Goal: Information Seeking & Learning: Compare options

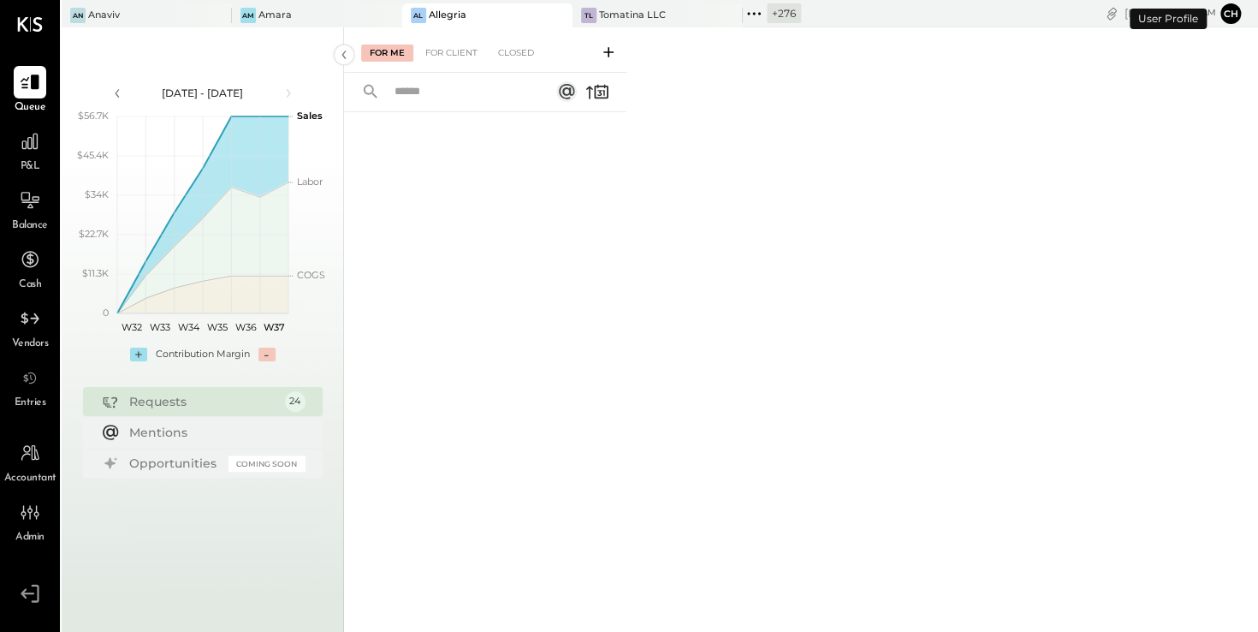
click at [553, 13] on icon at bounding box center [557, 15] width 9 height 9
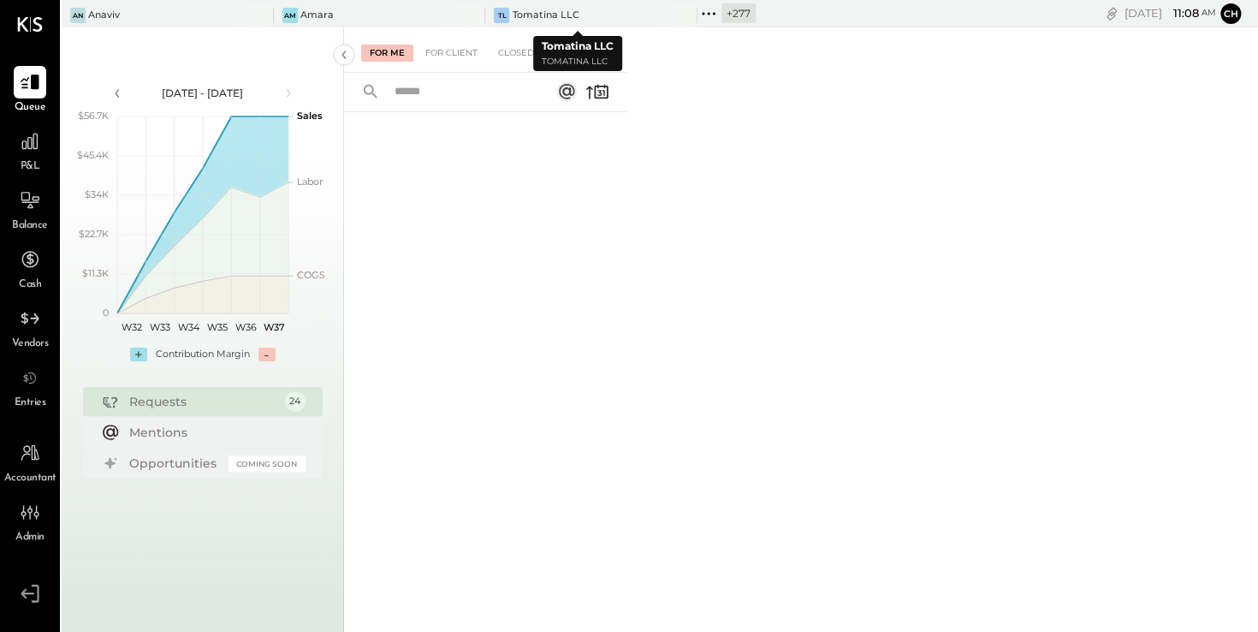
click at [672, 15] on icon at bounding box center [682, 15] width 21 height 21
click at [512, 19] on icon at bounding box center [508, 15] width 9 height 9
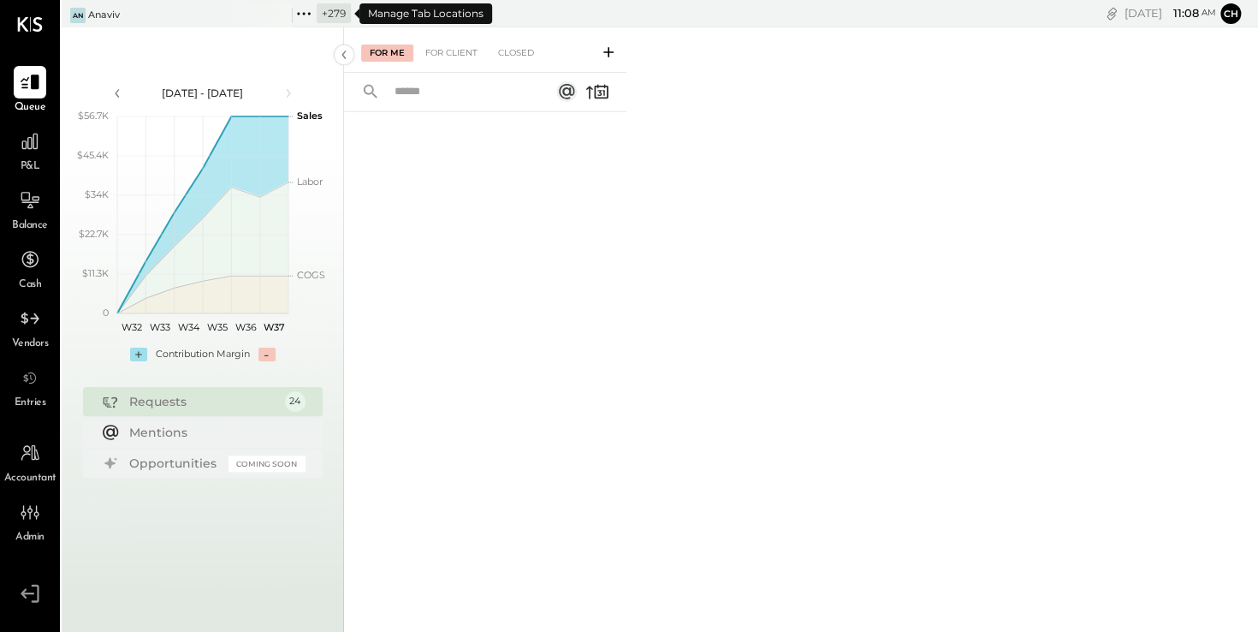
click at [310, 9] on icon at bounding box center [304, 14] width 22 height 22
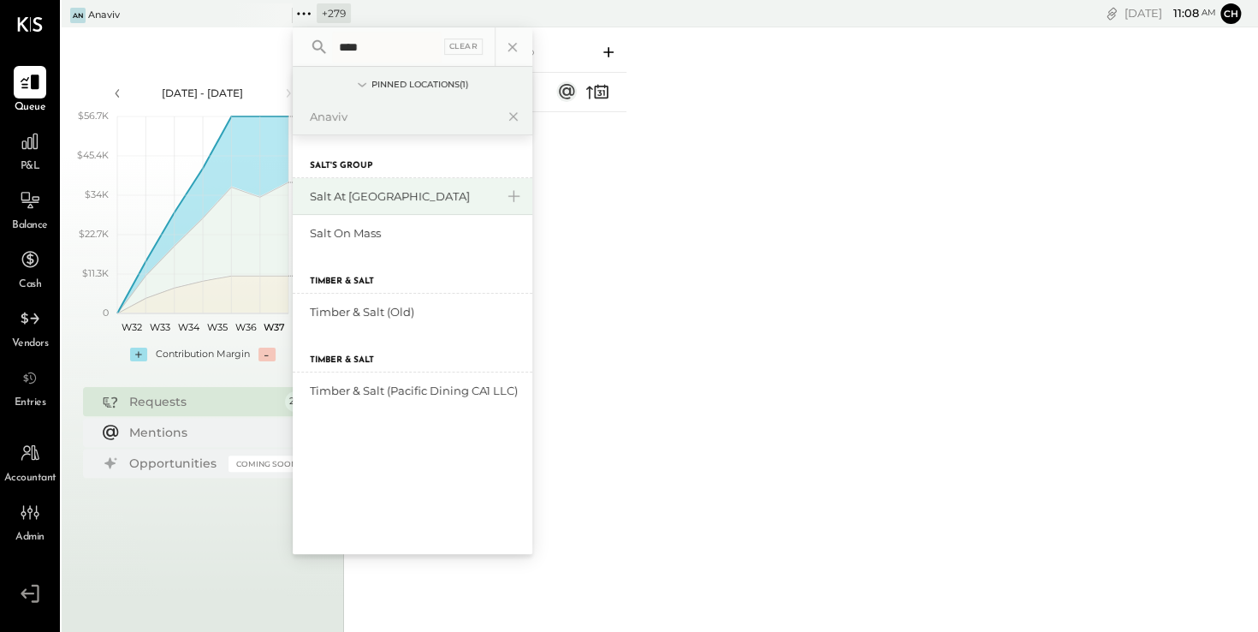
type input "****"
click at [380, 198] on div "Salt at [GEOGRAPHIC_DATA]" at bounding box center [402, 196] width 185 height 16
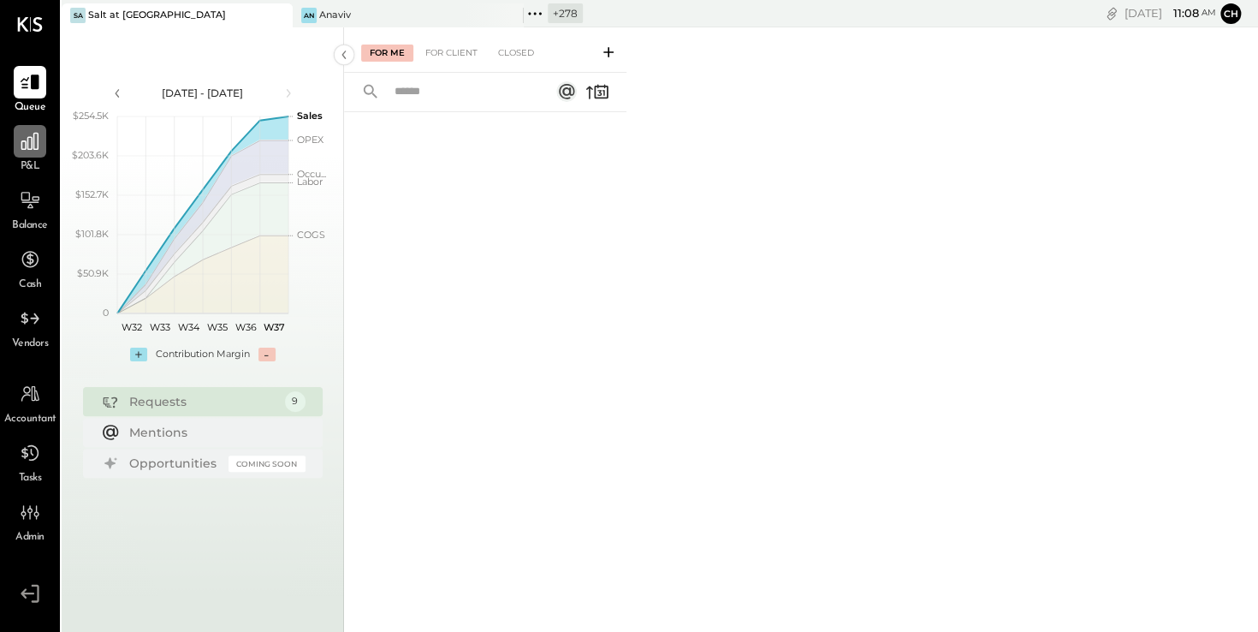
click at [39, 143] on icon at bounding box center [30, 141] width 22 height 22
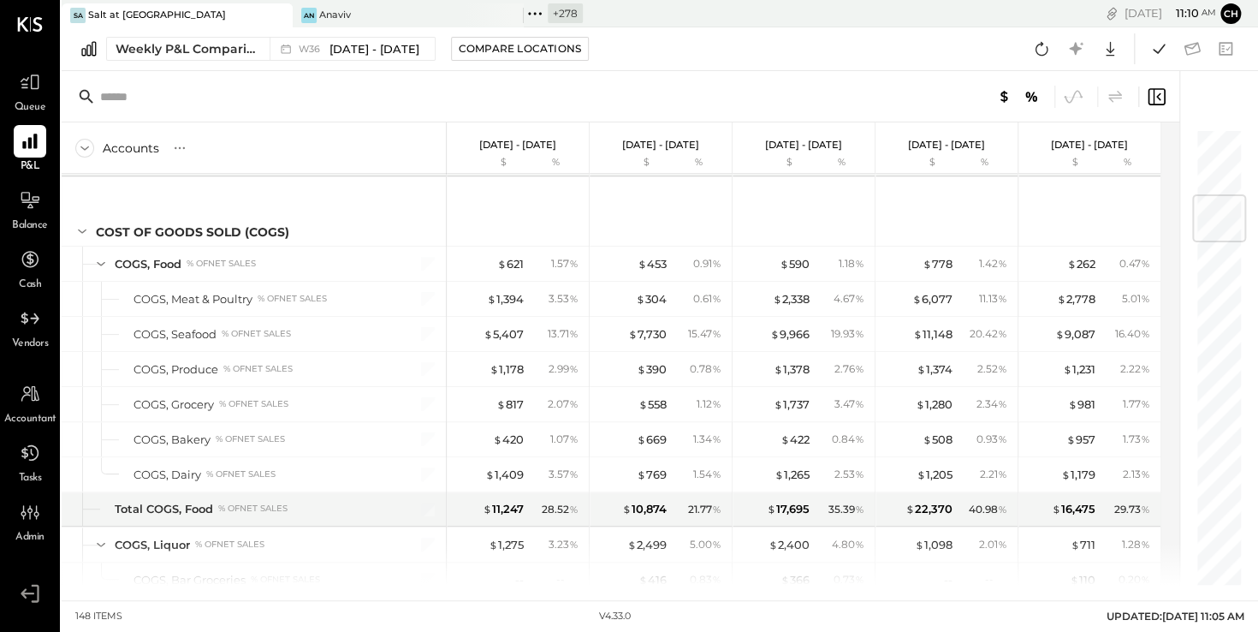
scroll to position [597, 0]
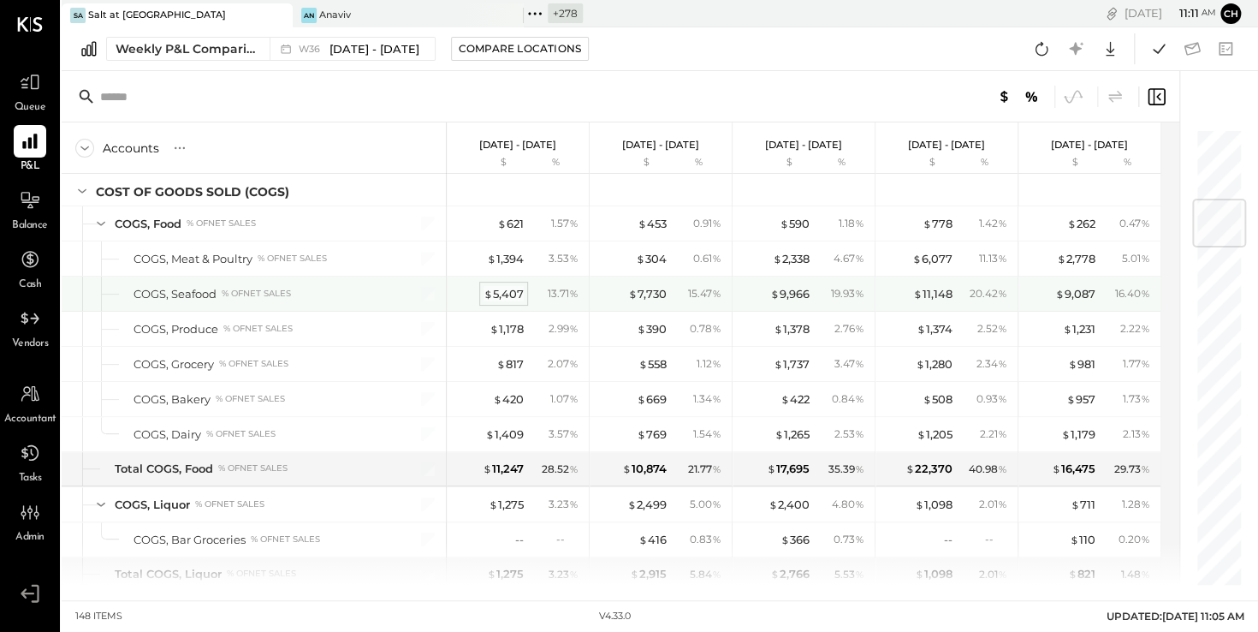
click at [508, 290] on div "$ 5,407" at bounding box center [504, 294] width 40 height 16
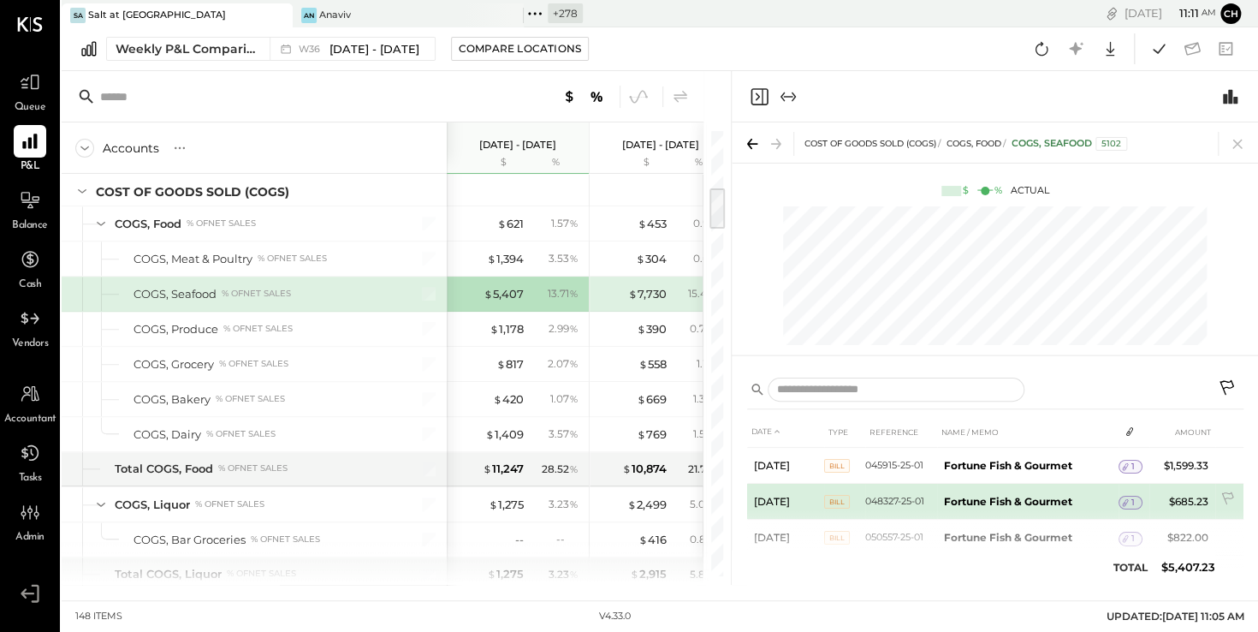
click at [1132, 503] on span "1" at bounding box center [1133, 503] width 3 height 12
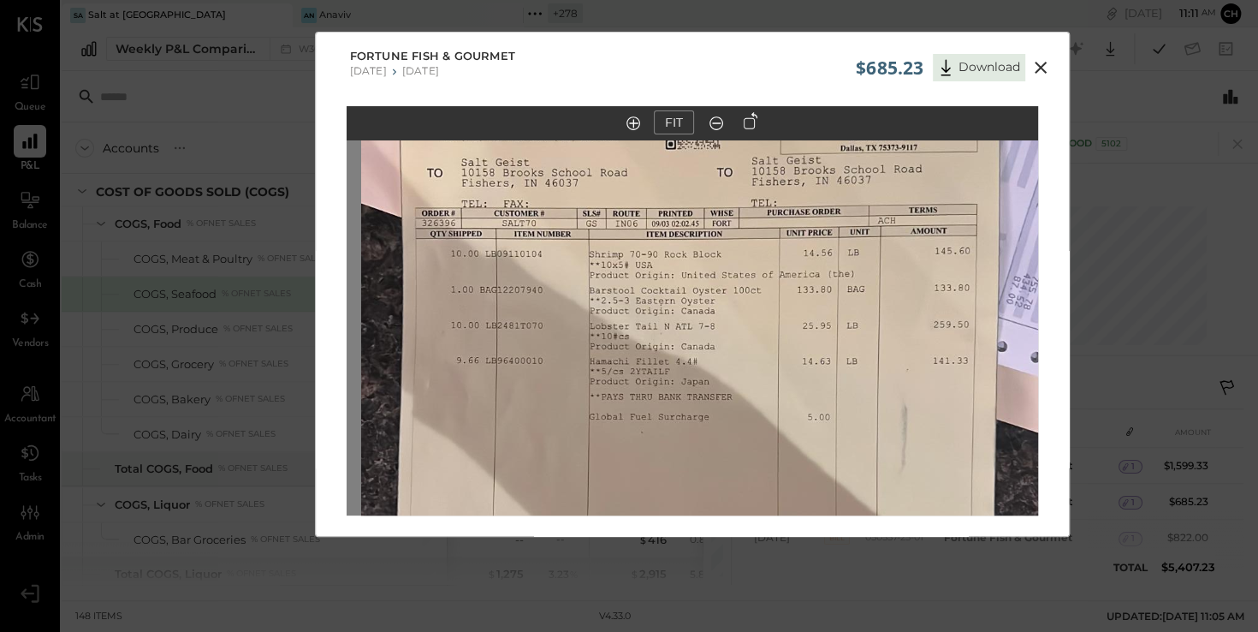
drag, startPoint x: 616, startPoint y: 247, endPoint x: 634, endPoint y: 420, distance: 174.7
click at [634, 420] on img at bounding box center [707, 417] width 692 height 1229
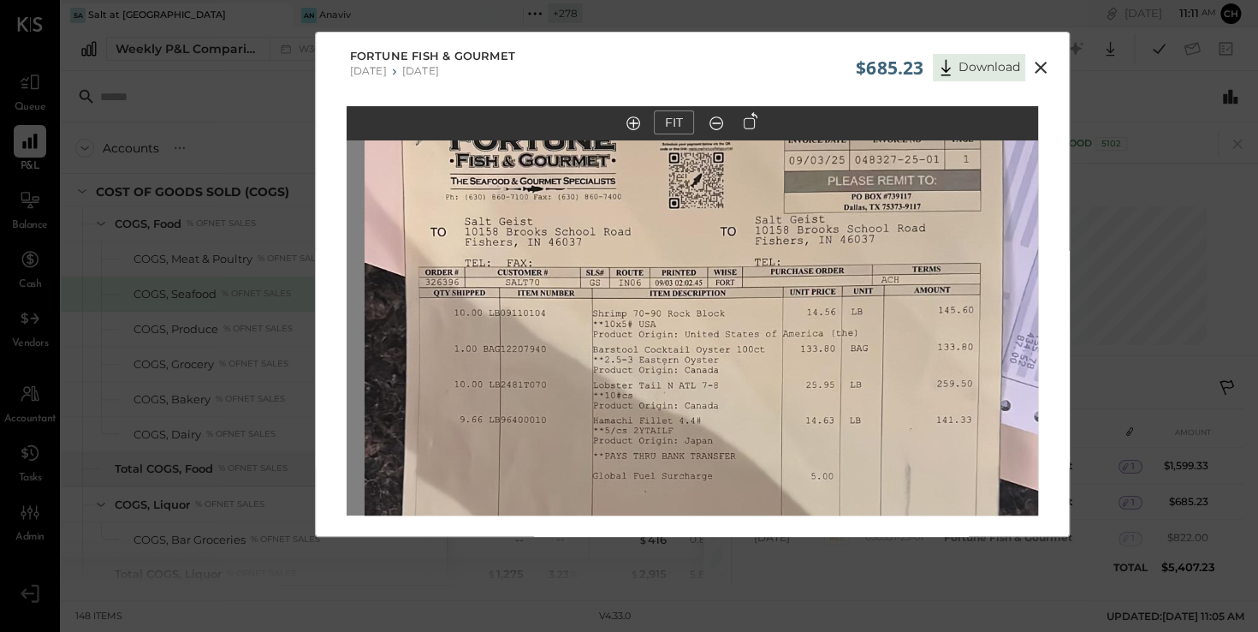
click at [631, 307] on img at bounding box center [711, 476] width 692 height 1229
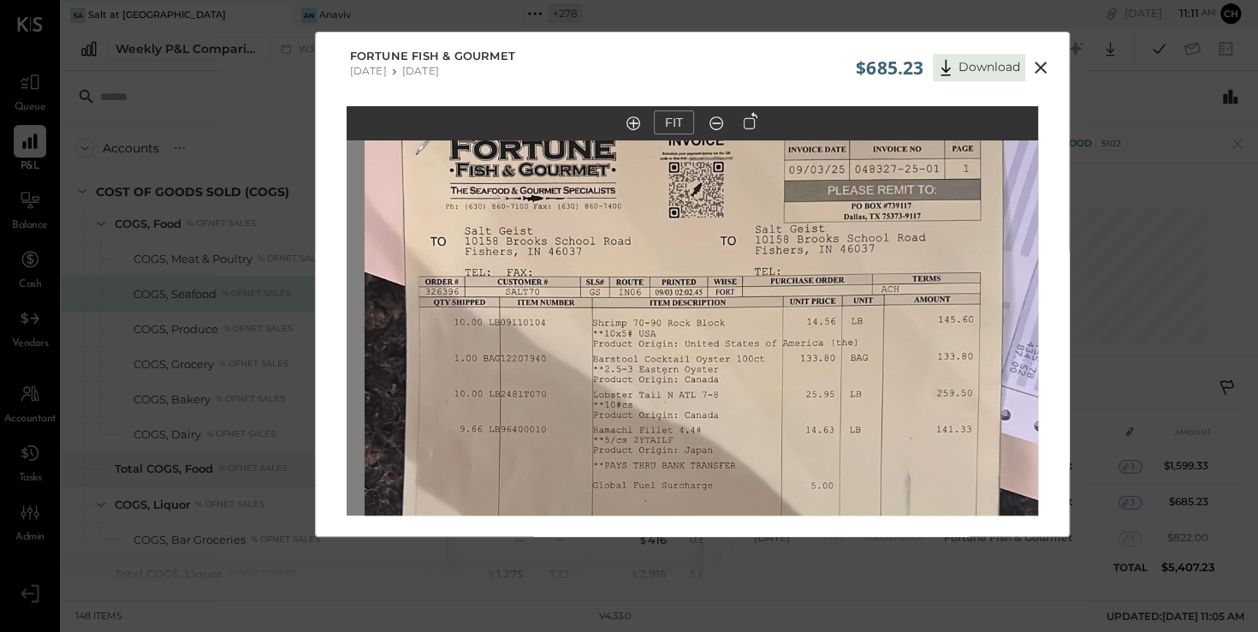
click at [1042, 66] on icon at bounding box center [1041, 67] width 21 height 21
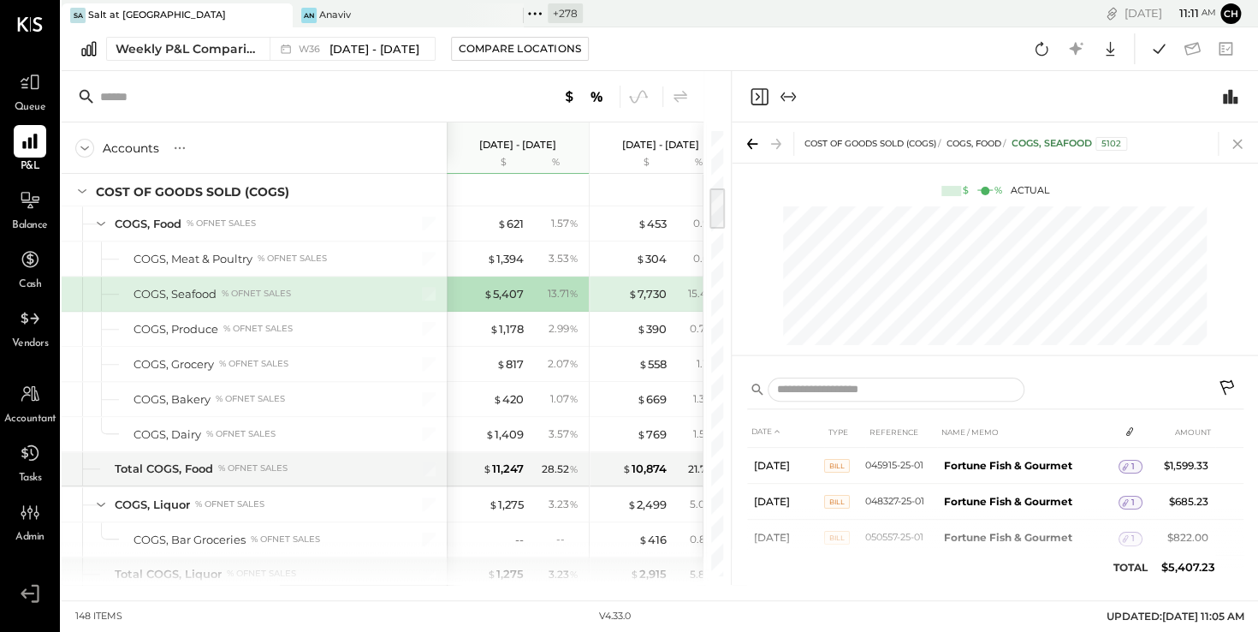
click at [1234, 143] on icon at bounding box center [1238, 144] width 24 height 24
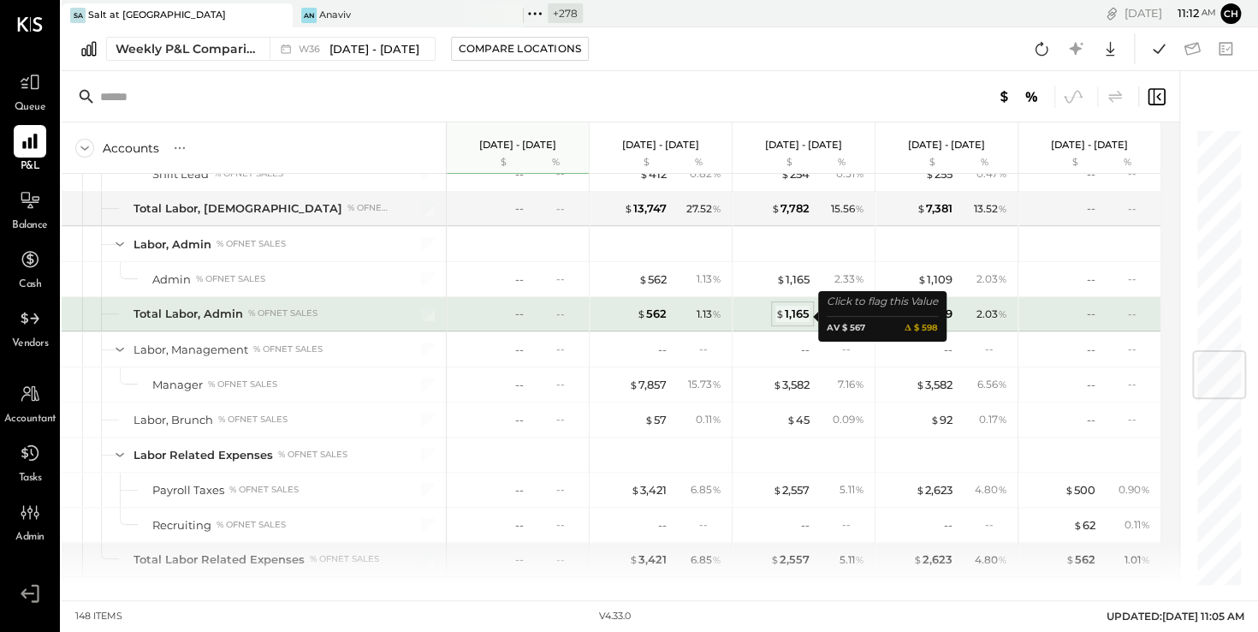
scroll to position [1907, 0]
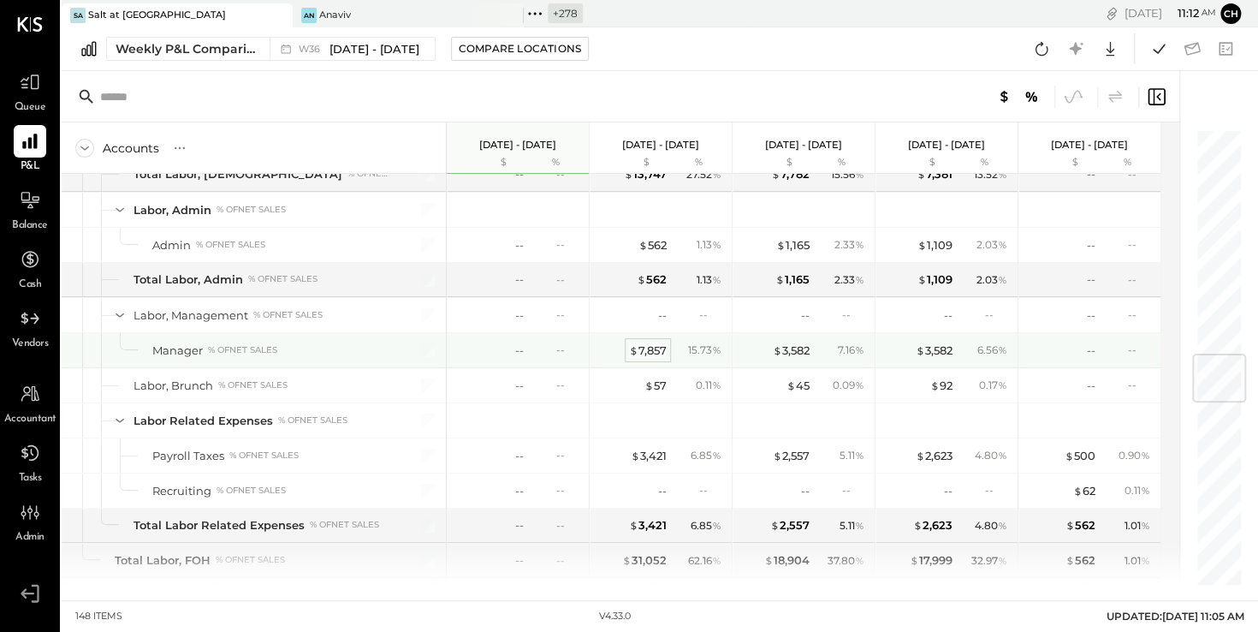
click at [643, 342] on div "$ 7,857" at bounding box center [648, 350] width 38 height 16
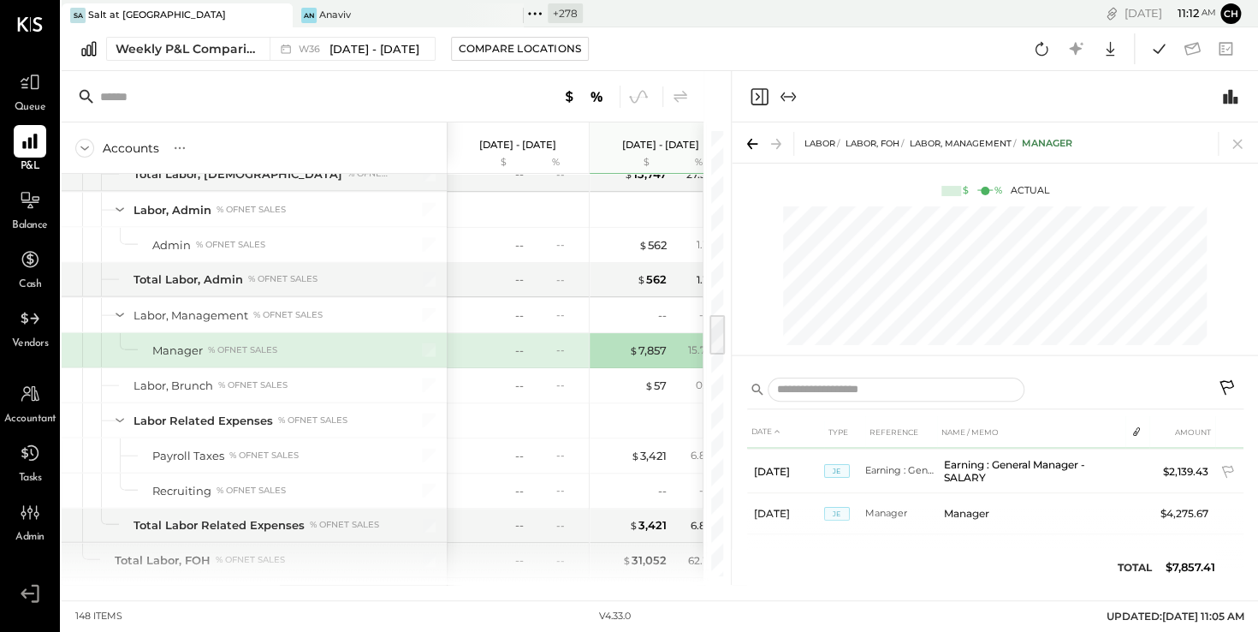
scroll to position [94, 0]
click at [1243, 142] on icon at bounding box center [1238, 144] width 24 height 24
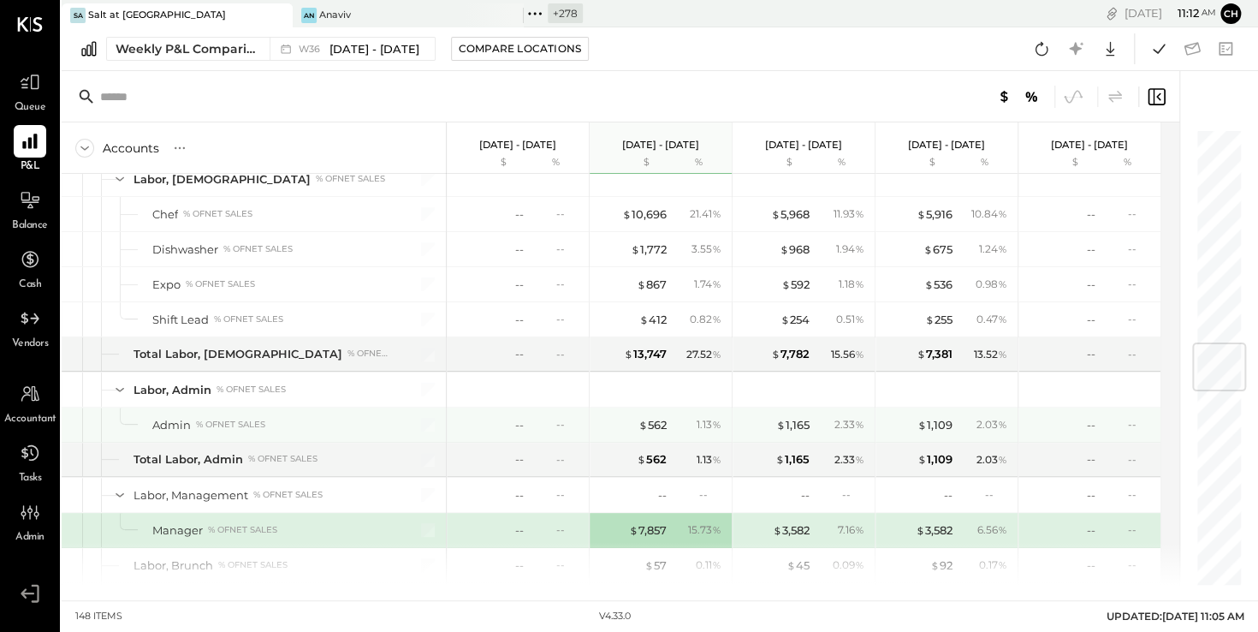
scroll to position [1645, 0]
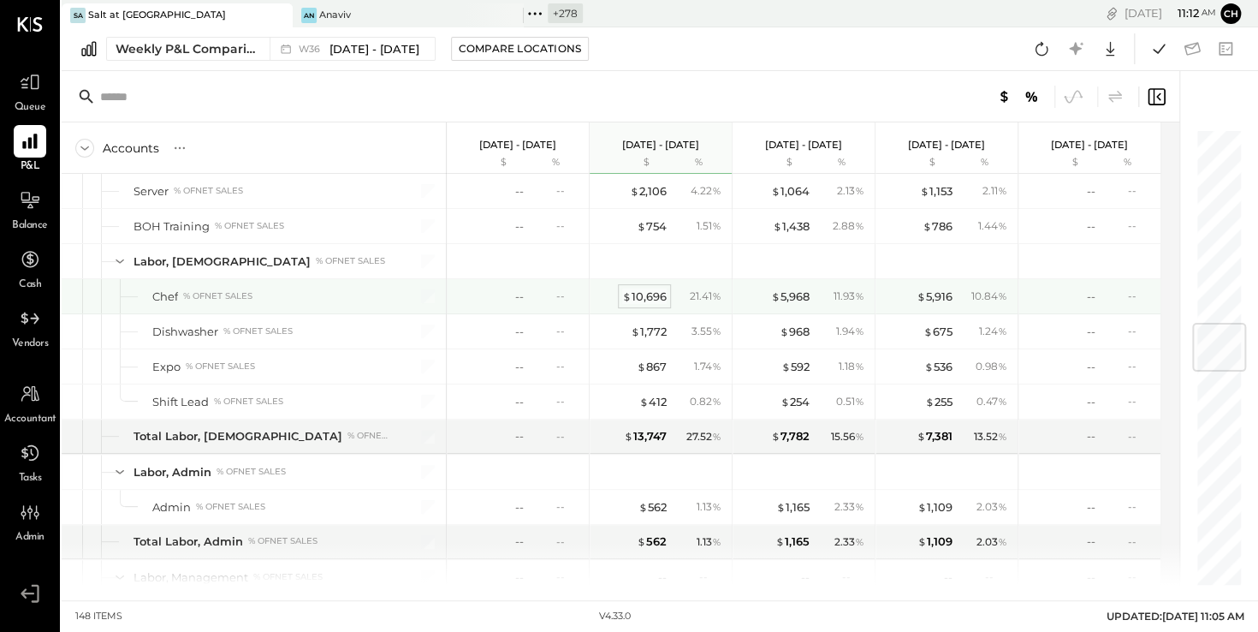
click at [651, 290] on div "$ 10,696" at bounding box center [644, 297] width 45 height 16
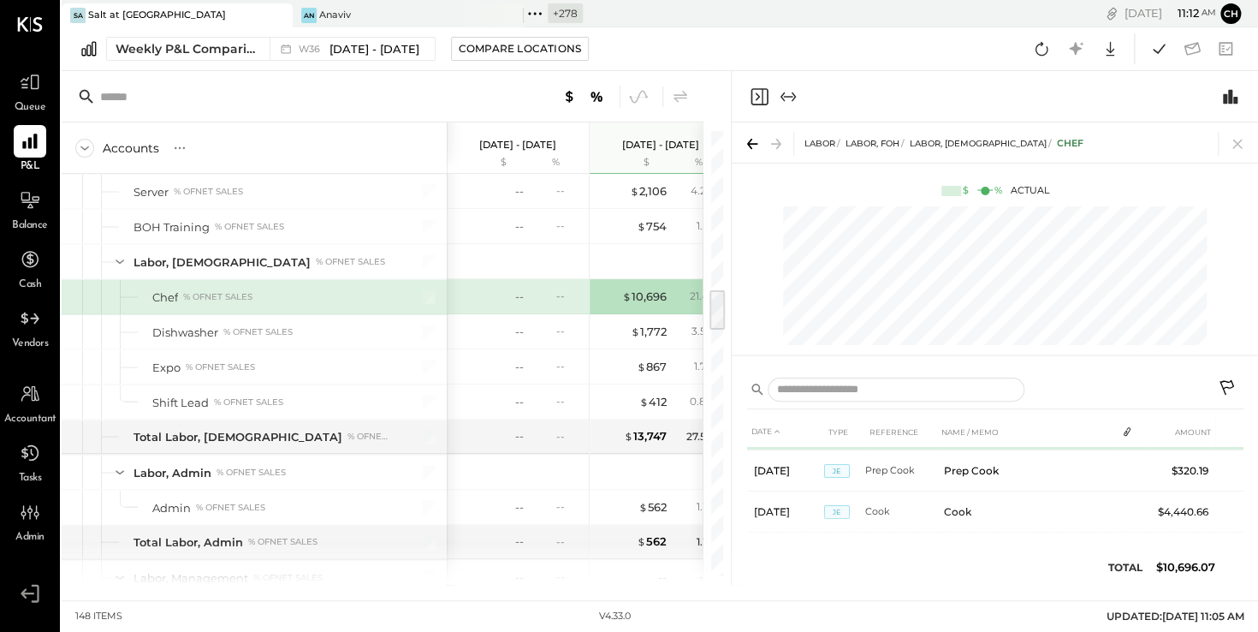
scroll to position [127, 0]
click at [1235, 144] on icon at bounding box center [1238, 144] width 24 height 24
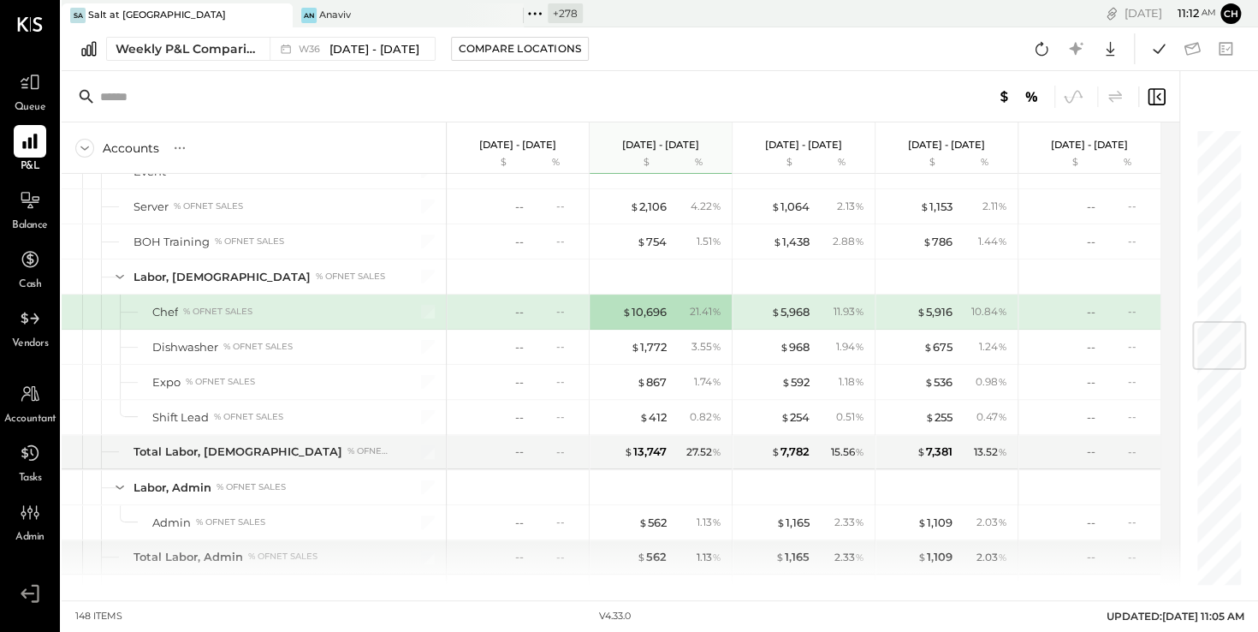
scroll to position [1612, 0]
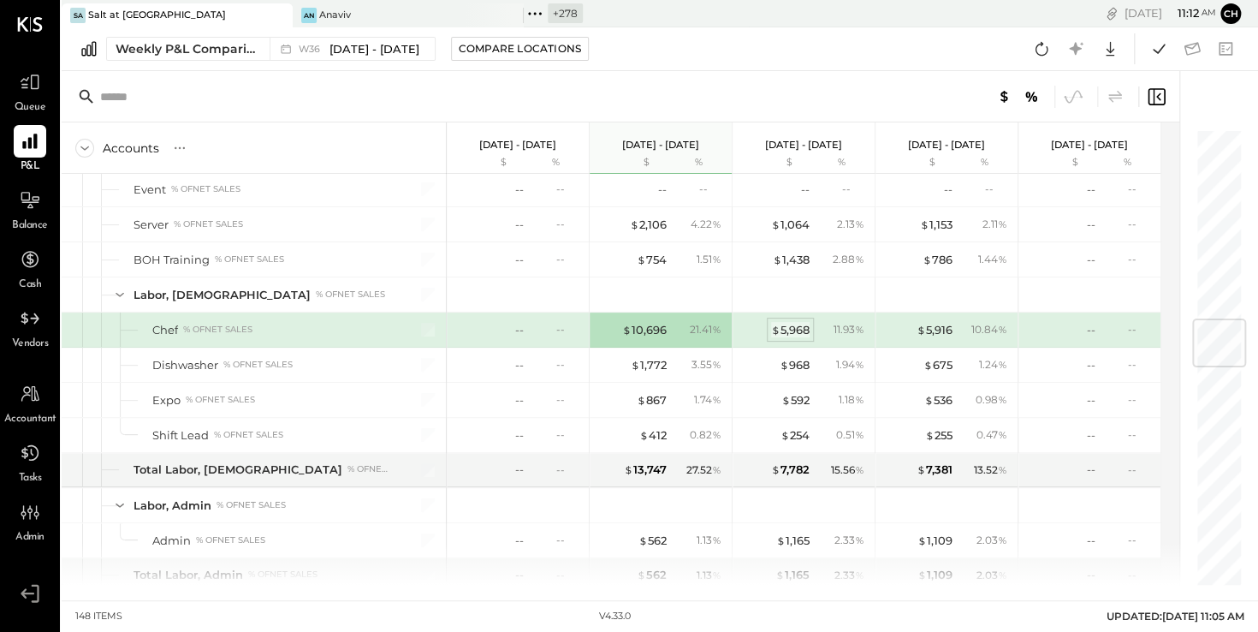
click at [796, 323] on div "$ 5,968" at bounding box center [790, 330] width 39 height 16
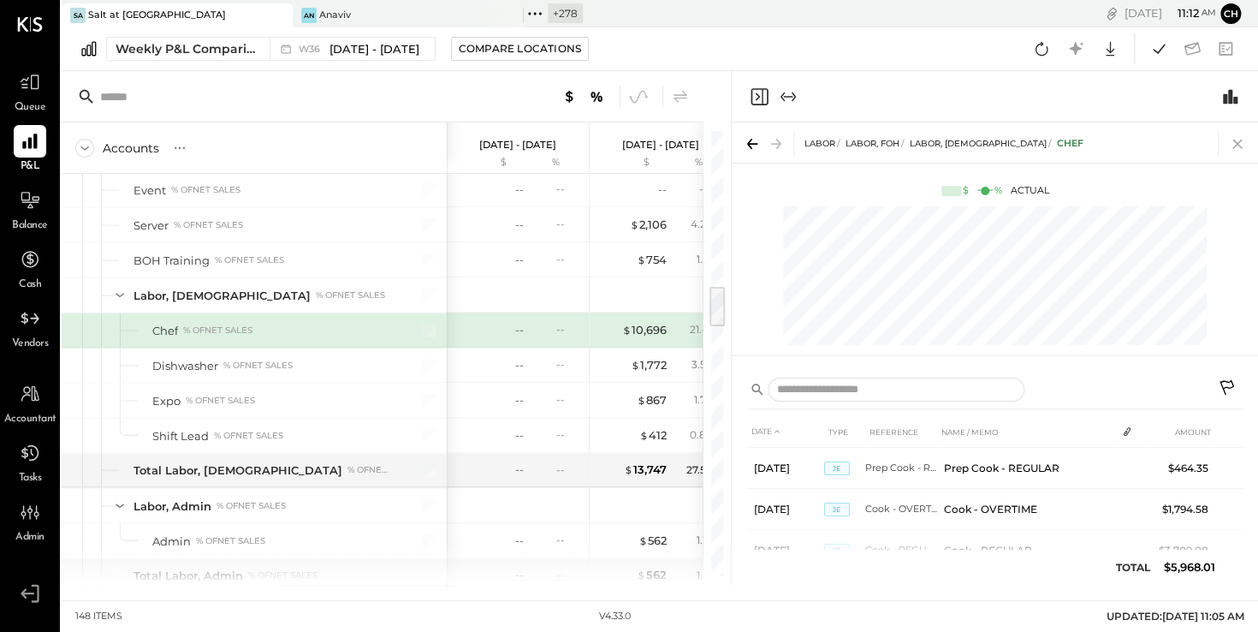
click at [1240, 145] on icon at bounding box center [1238, 144] width 24 height 24
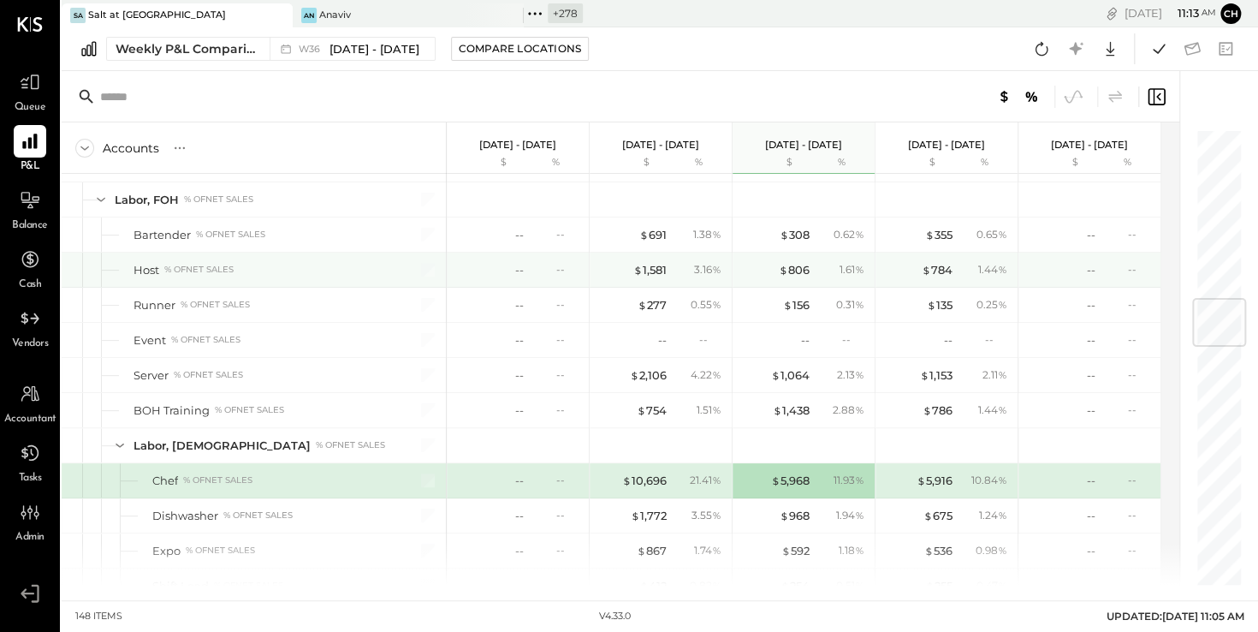
scroll to position [1437, 0]
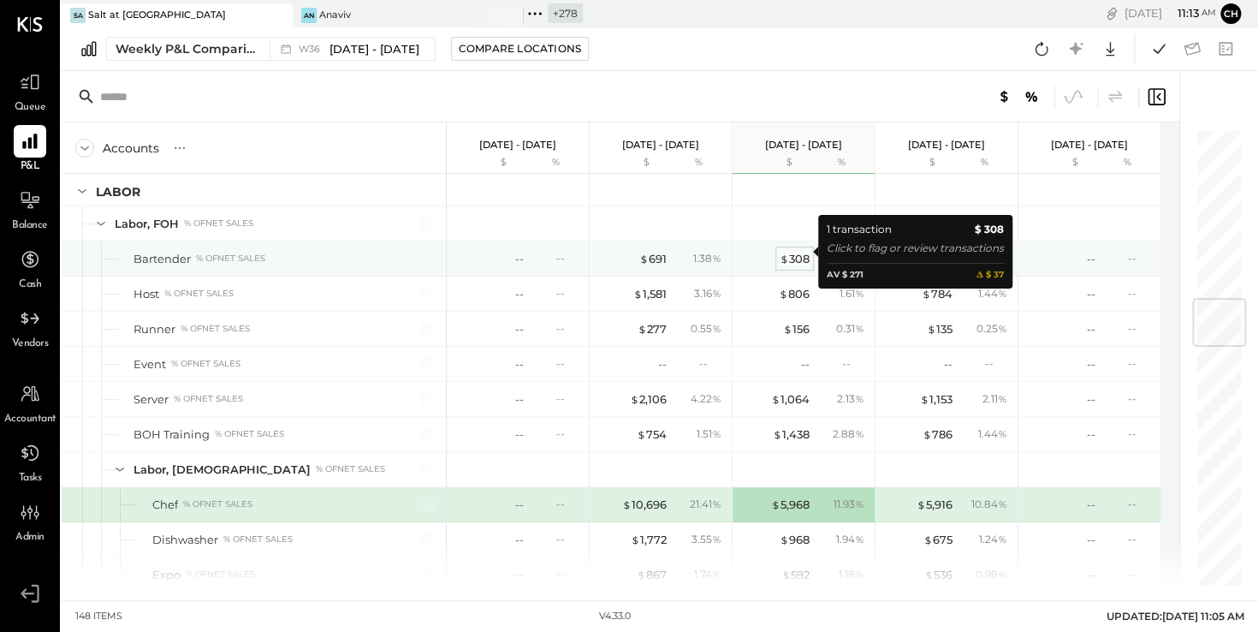
click at [795, 254] on div "$ 308" at bounding box center [795, 259] width 30 height 16
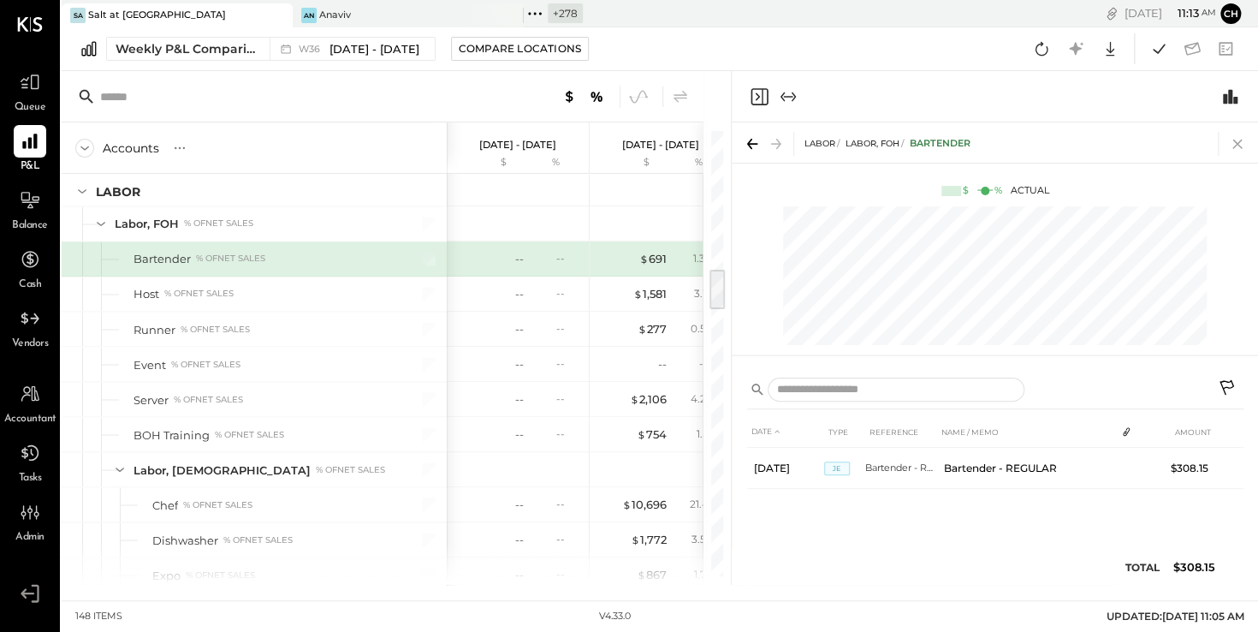
click at [1235, 140] on icon at bounding box center [1238, 144] width 24 height 24
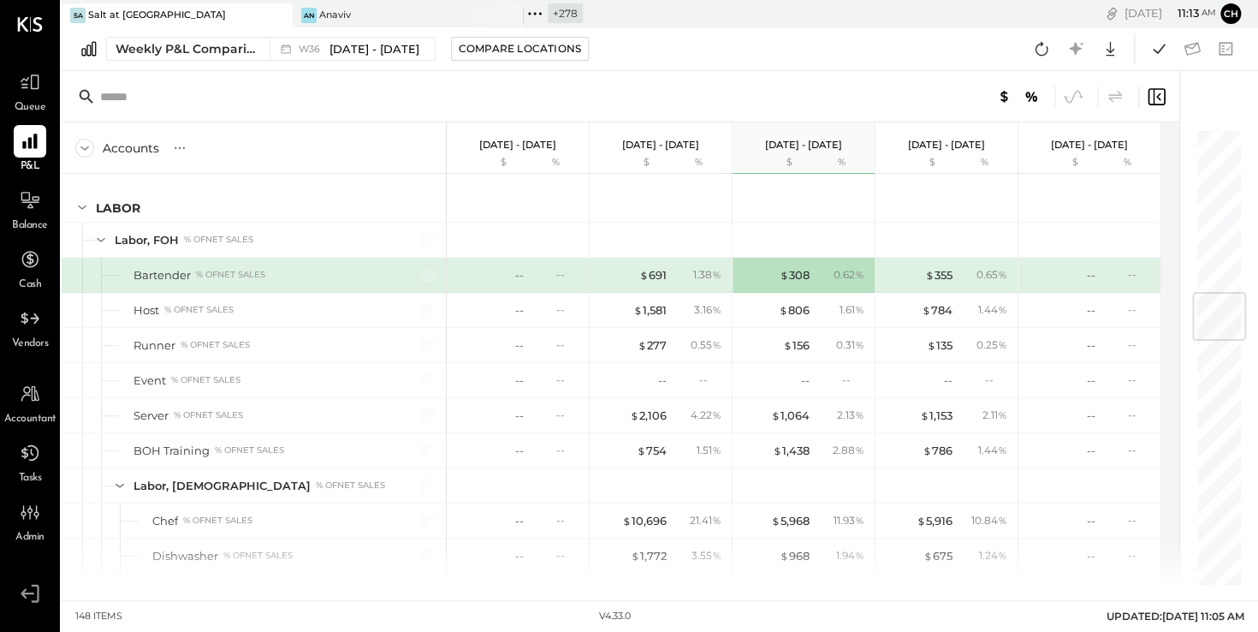
scroll to position [1388, 0]
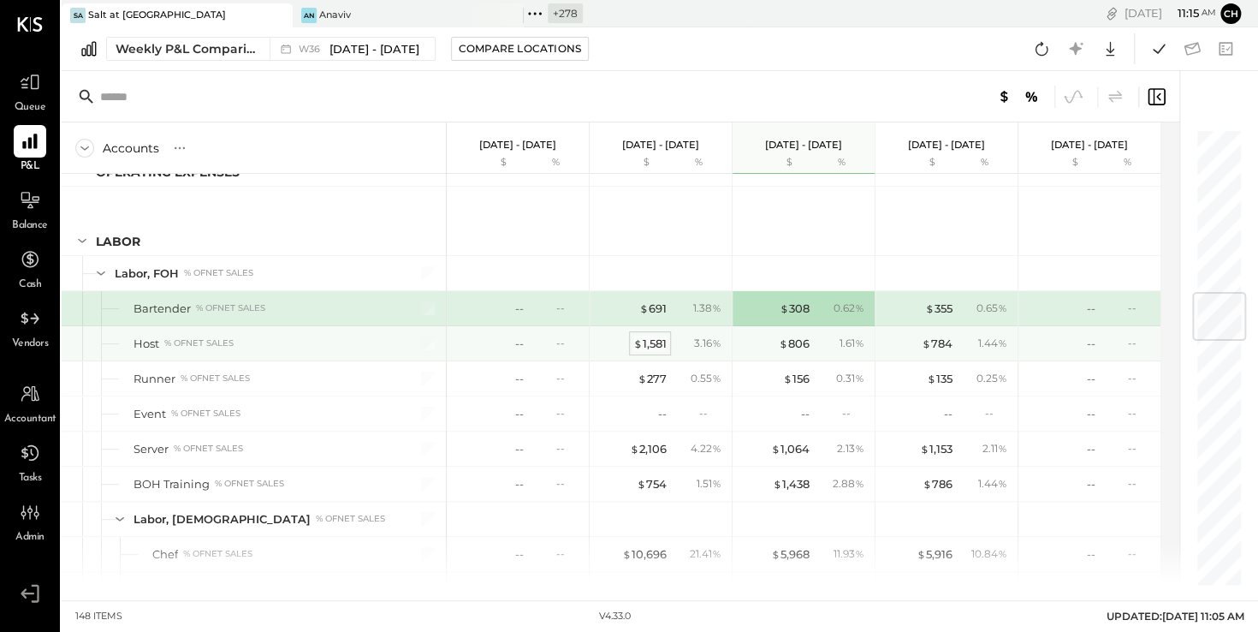
click at [656, 336] on div "$ 1,581" at bounding box center [650, 344] width 33 height 16
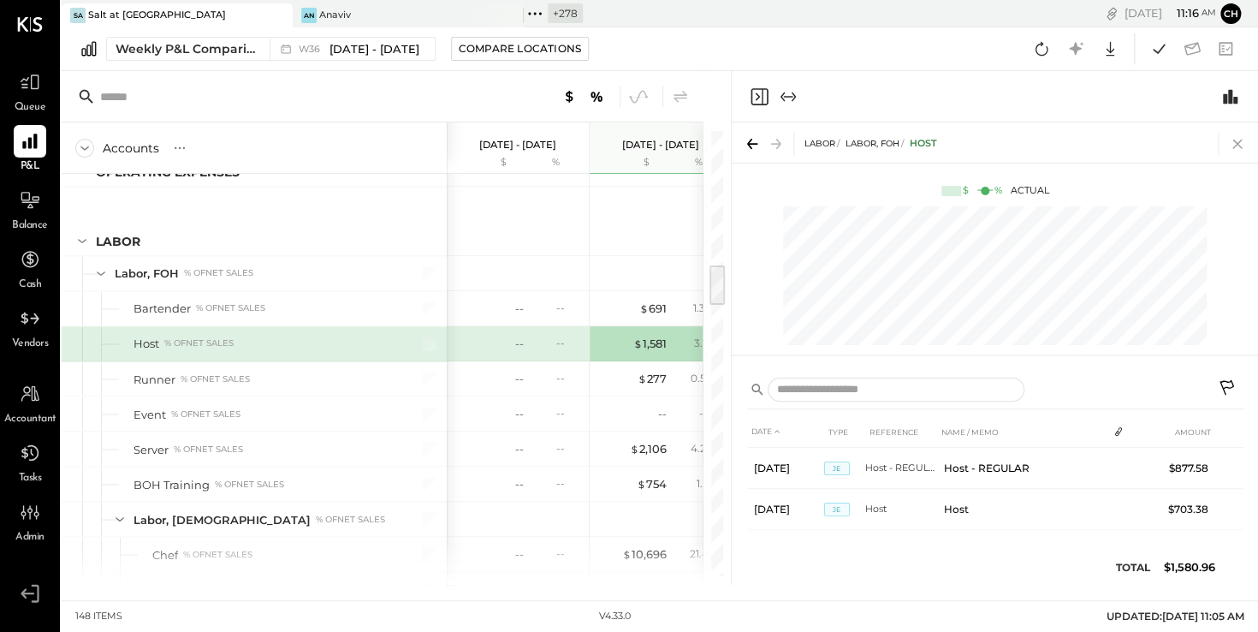
click at [1245, 143] on icon at bounding box center [1238, 144] width 24 height 24
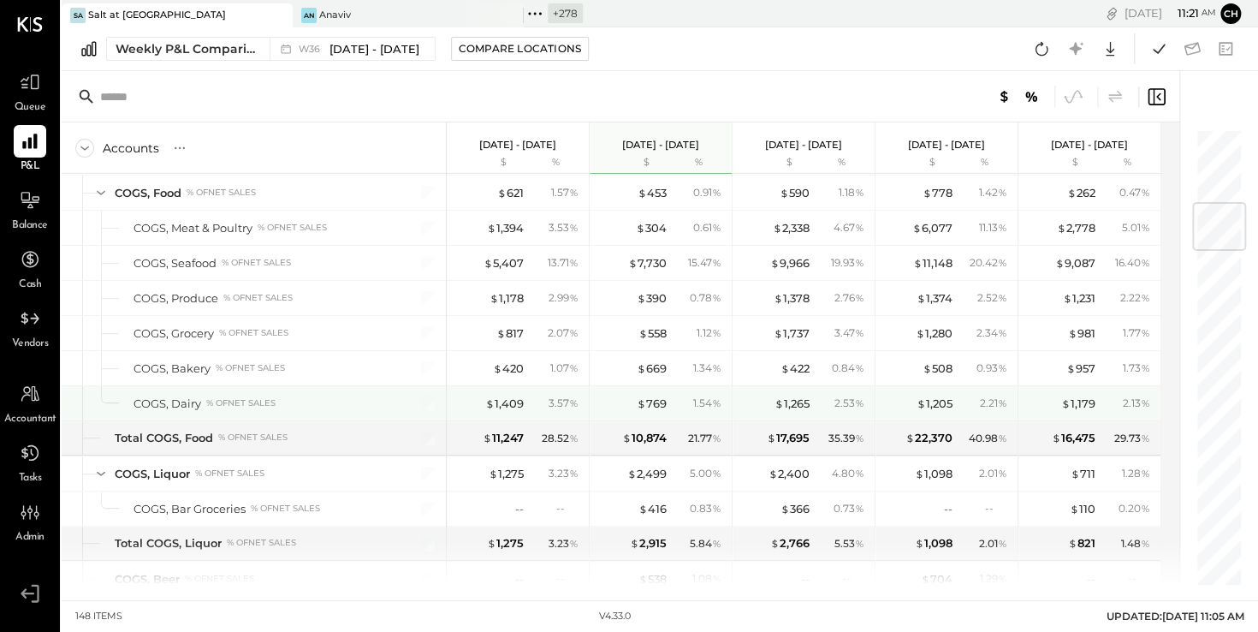
scroll to position [616, 0]
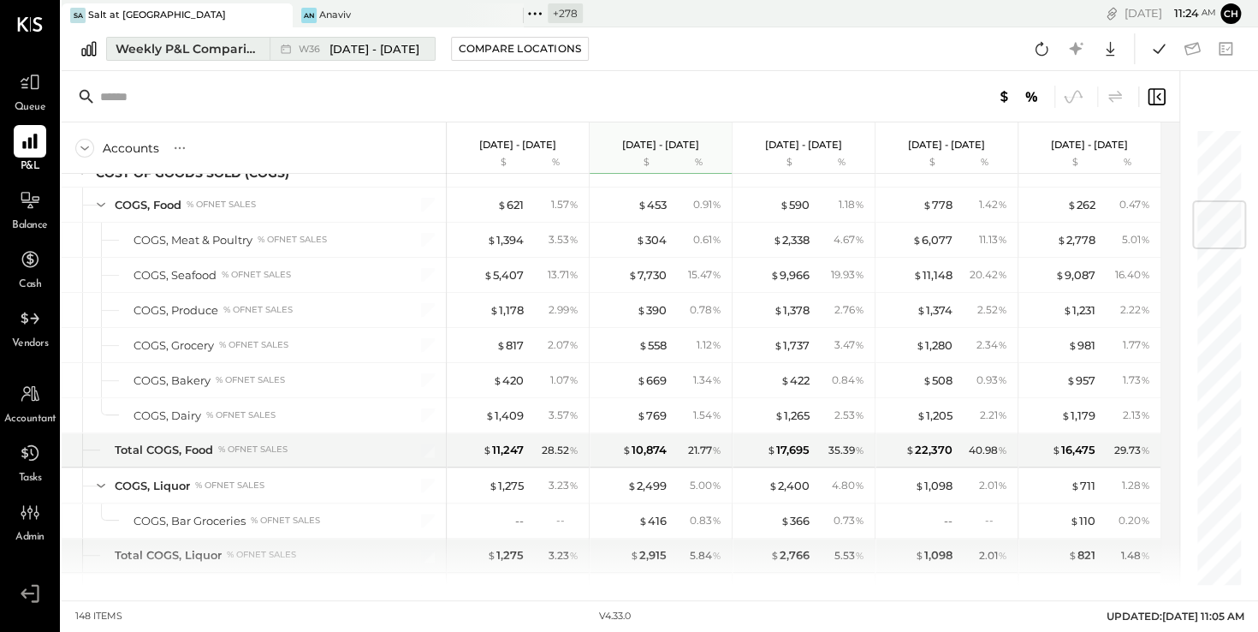
click at [176, 56] on div "Weekly P&L Comparison" at bounding box center [188, 48] width 144 height 17
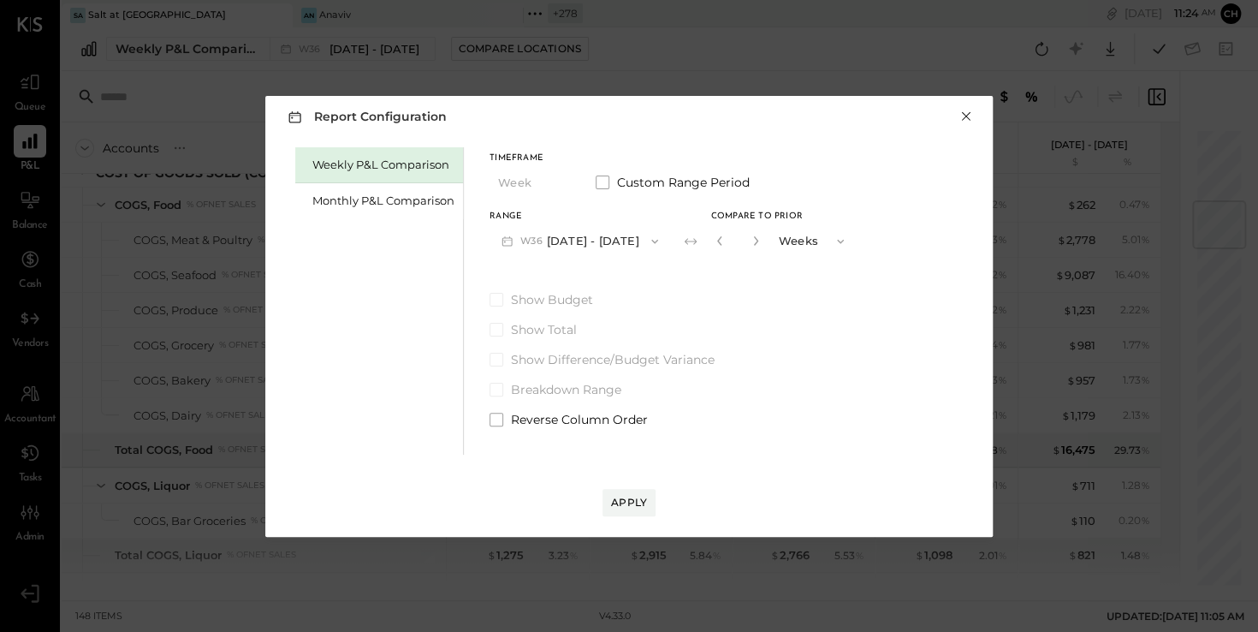
click at [972, 117] on button "×" at bounding box center [966, 116] width 15 height 17
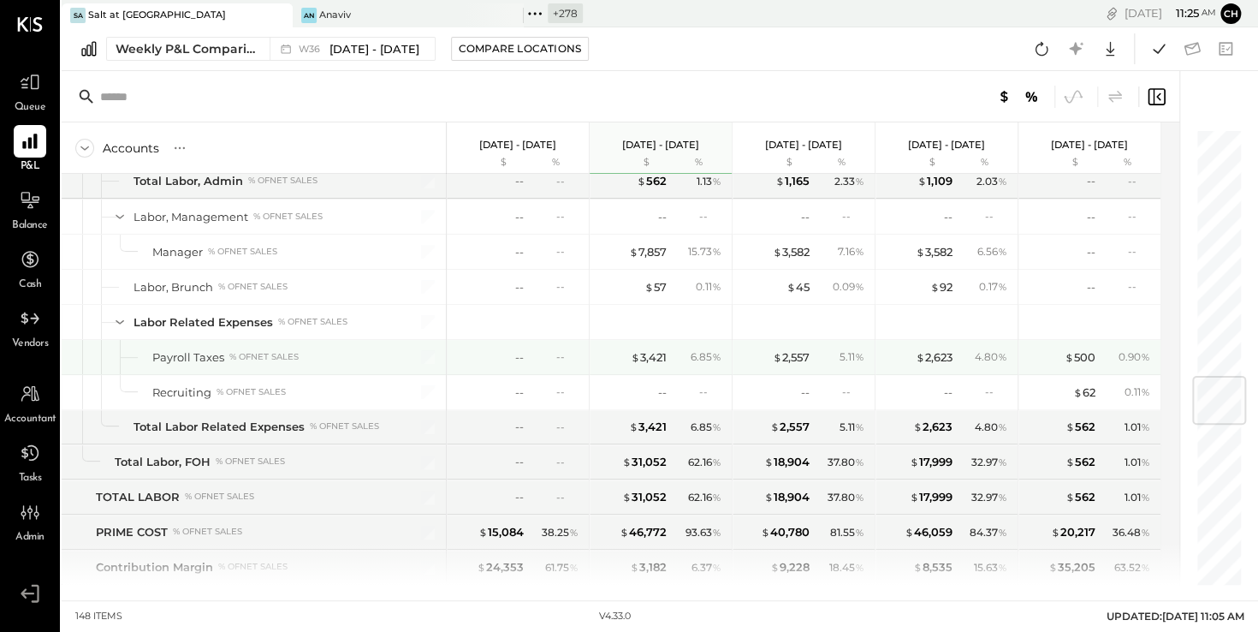
scroll to position [2093, 0]
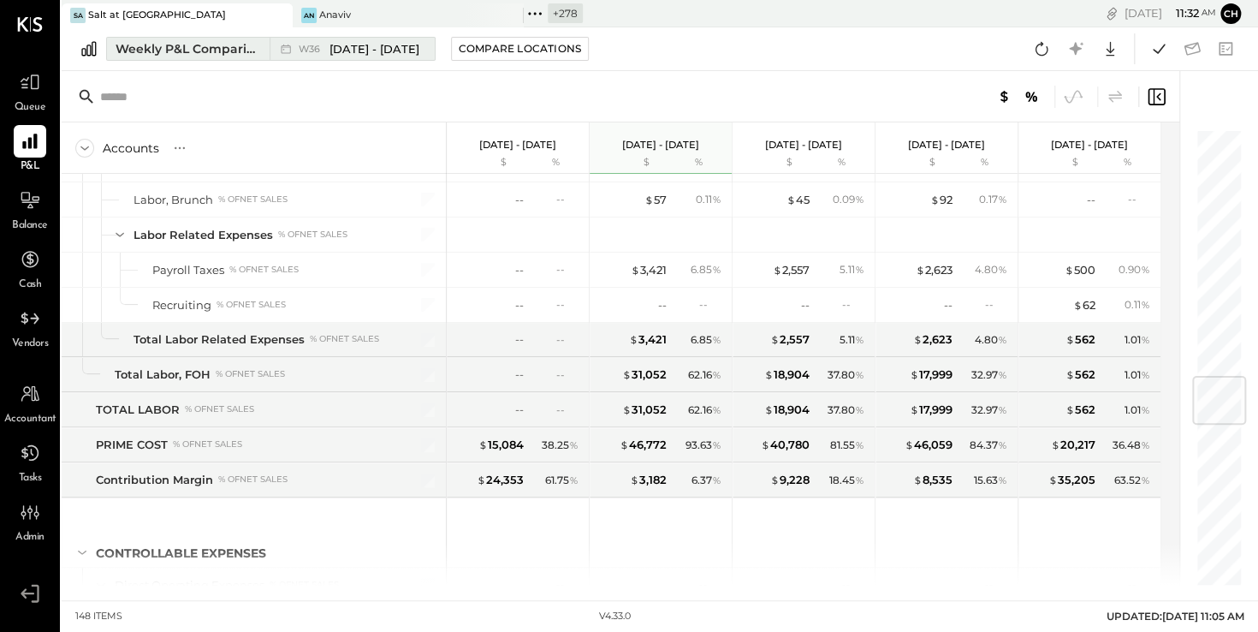
click at [158, 50] on div "Weekly P&L Comparison" at bounding box center [188, 48] width 144 height 17
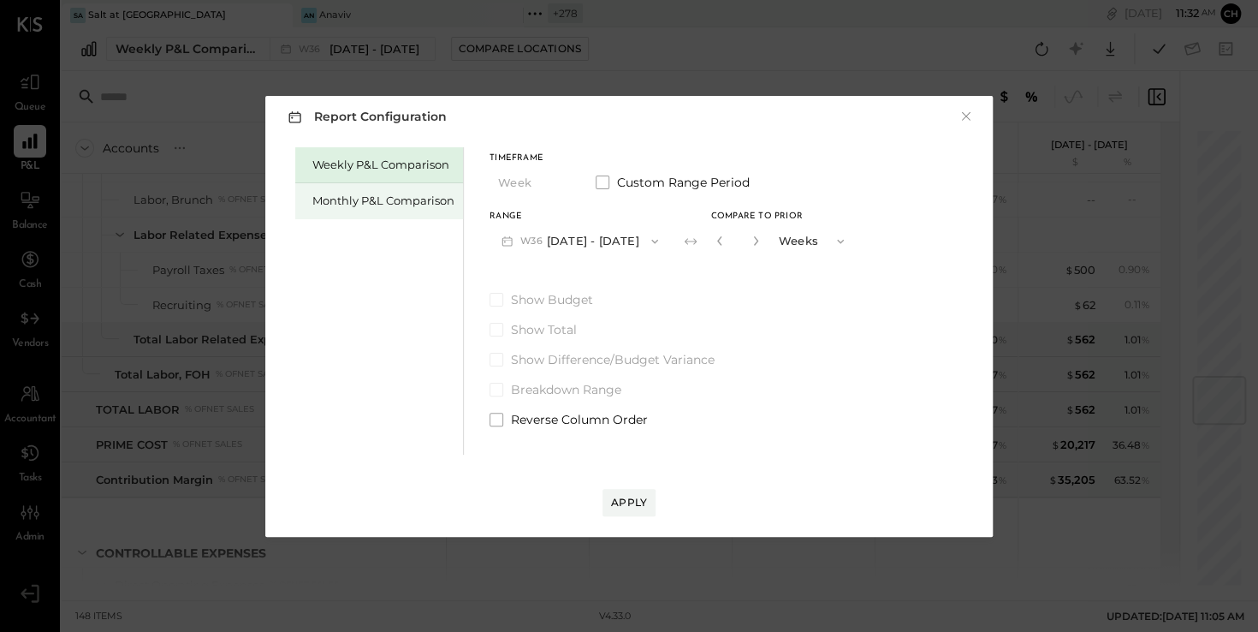
click at [385, 207] on div "Monthly P&L Comparison" at bounding box center [383, 201] width 142 height 16
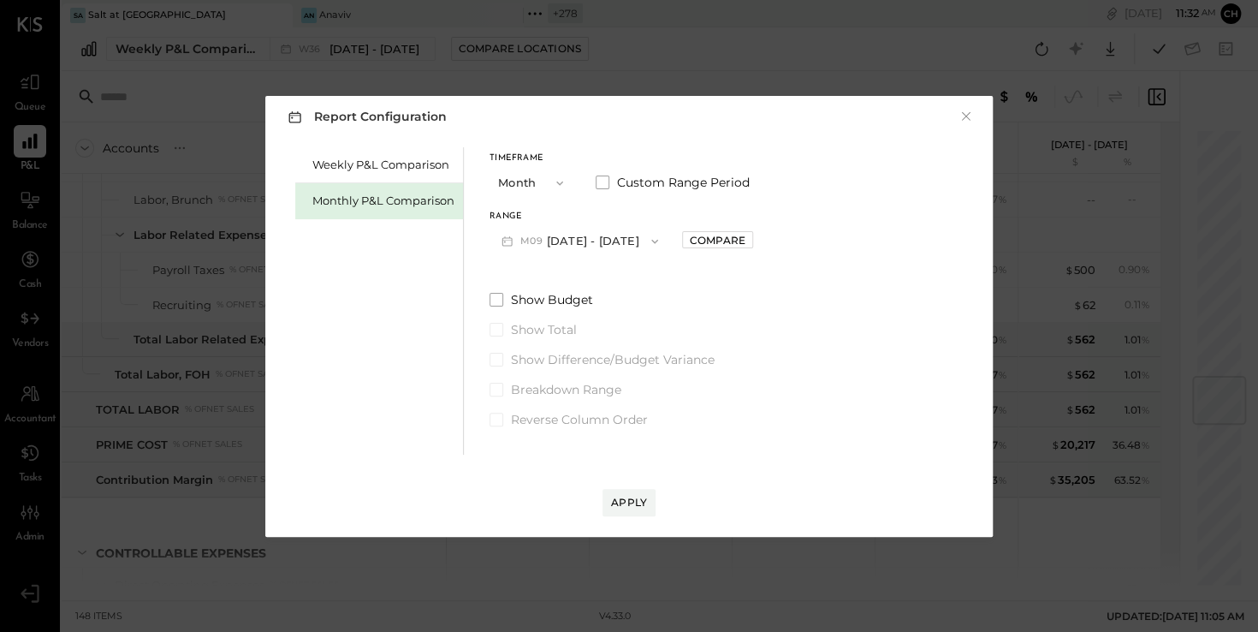
click at [582, 240] on button "M09 [DATE] - [DATE]" at bounding box center [580, 241] width 181 height 32
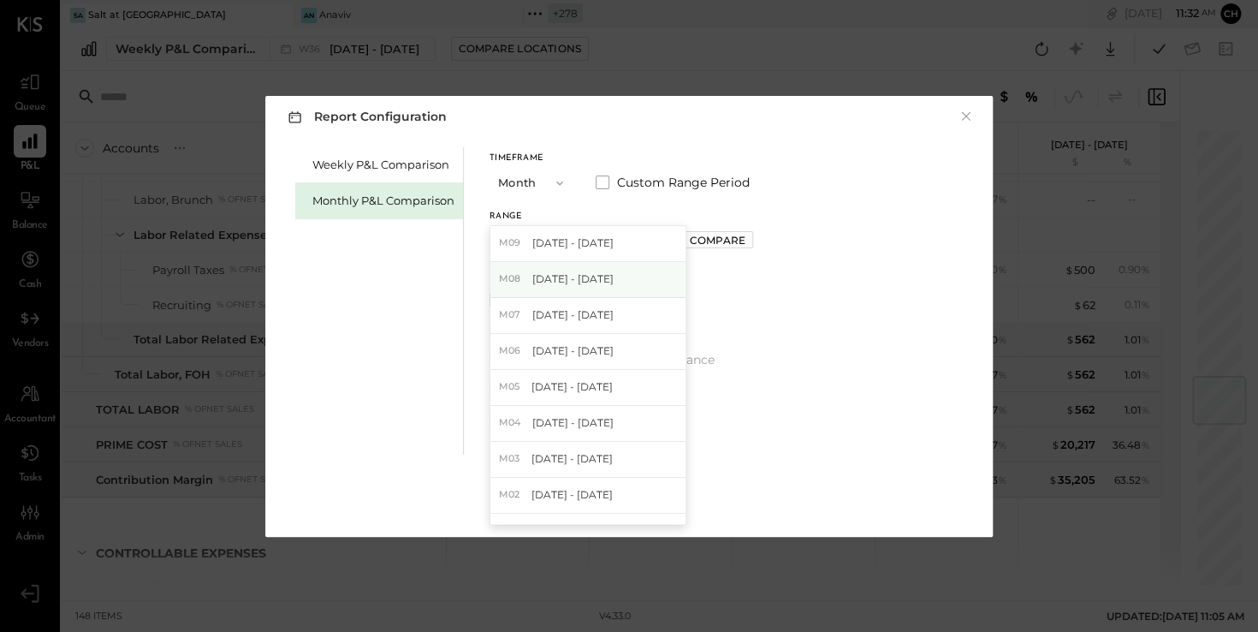
click at [583, 278] on span "[DATE] - [DATE]" at bounding box center [572, 278] width 81 height 15
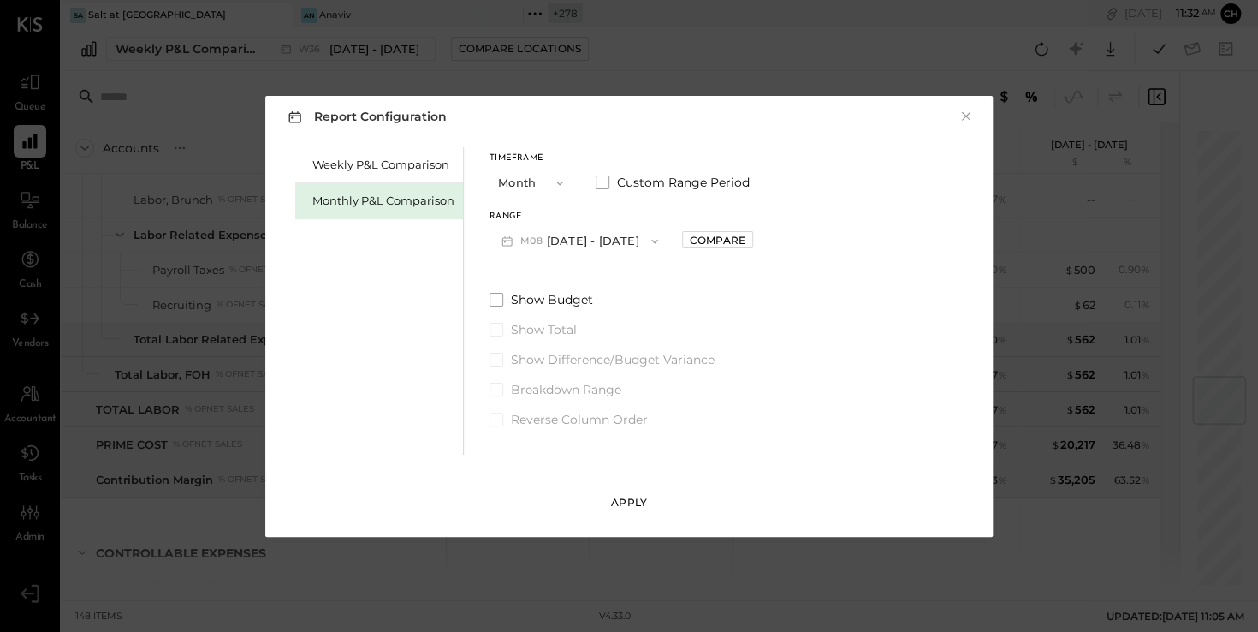
click at [629, 502] on div "Apply" at bounding box center [629, 502] width 36 height 15
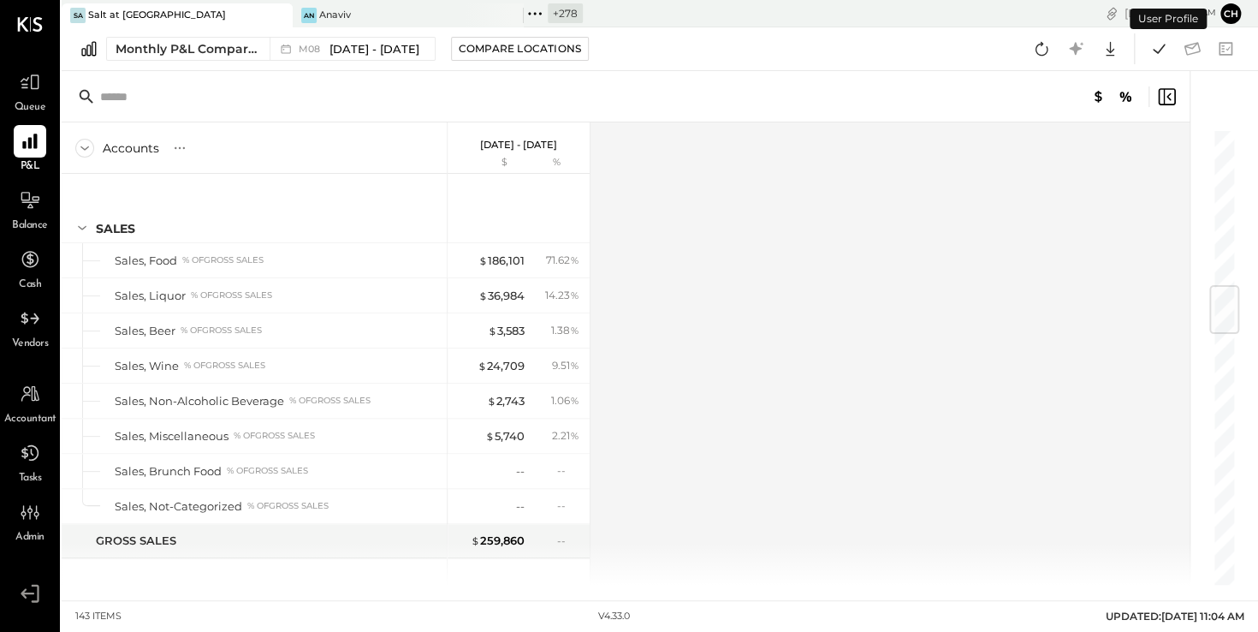
scroll to position [1328, 0]
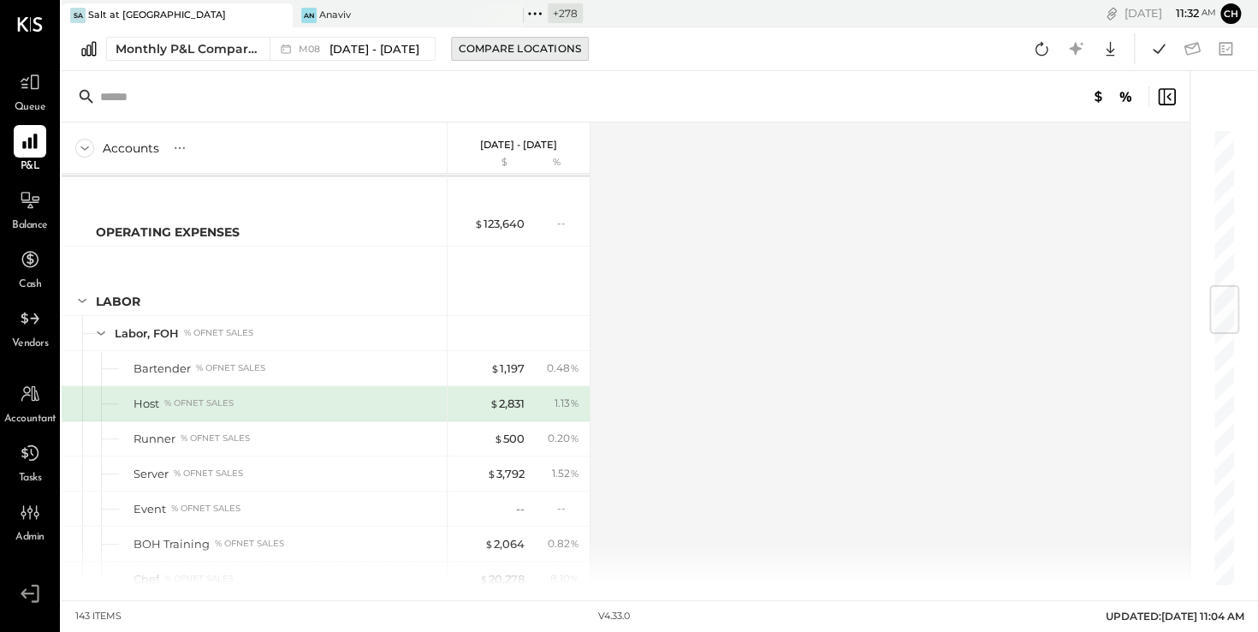
click at [544, 45] on div "Compare Locations" at bounding box center [520, 48] width 122 height 15
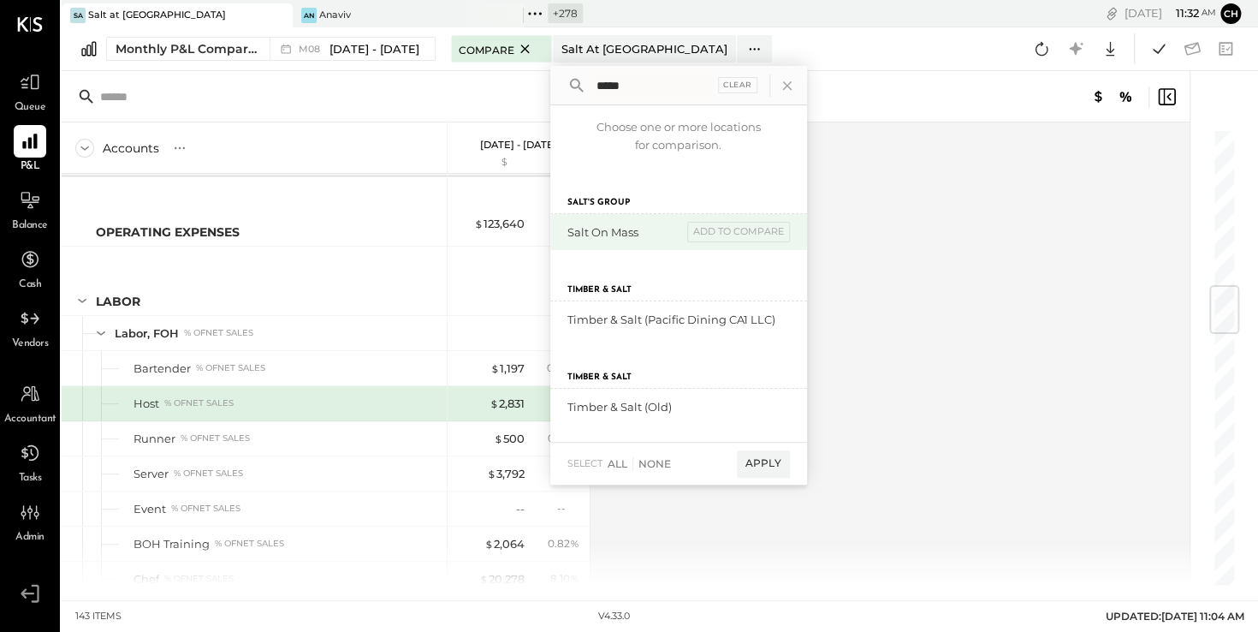
type input "****"
click at [601, 231] on div "Salt on Mass" at bounding box center [625, 232] width 115 height 16
click at [720, 235] on div "add to compare" at bounding box center [738, 232] width 103 height 21
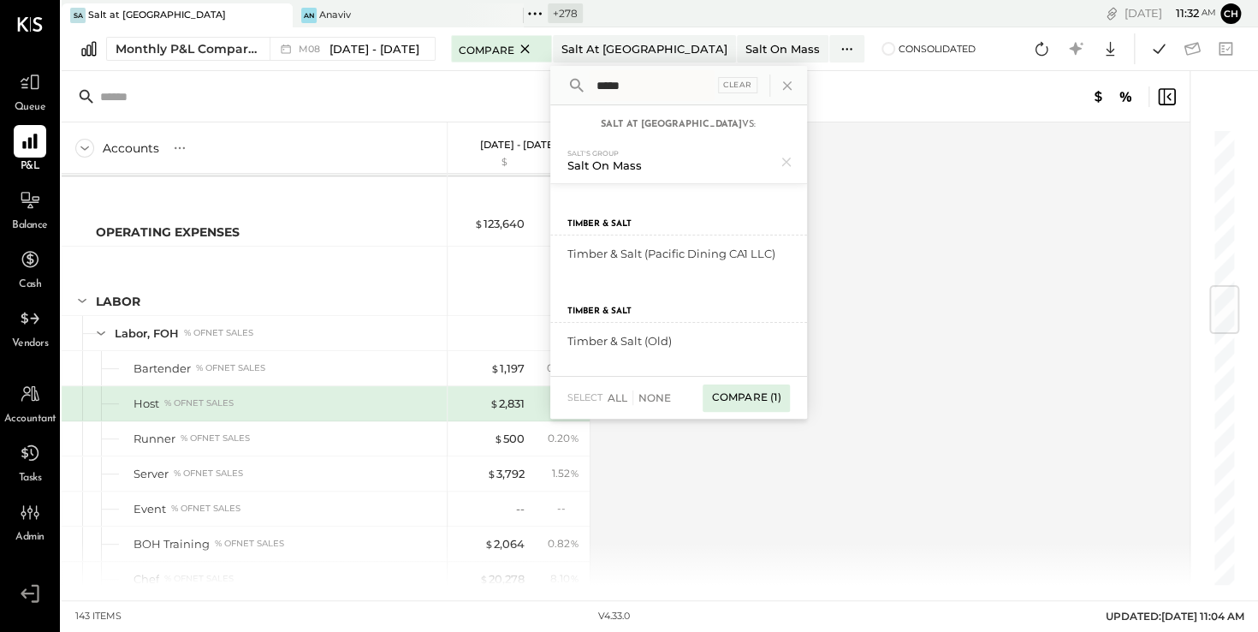
click at [745, 390] on div "Compare (1)" at bounding box center [746, 397] width 86 height 27
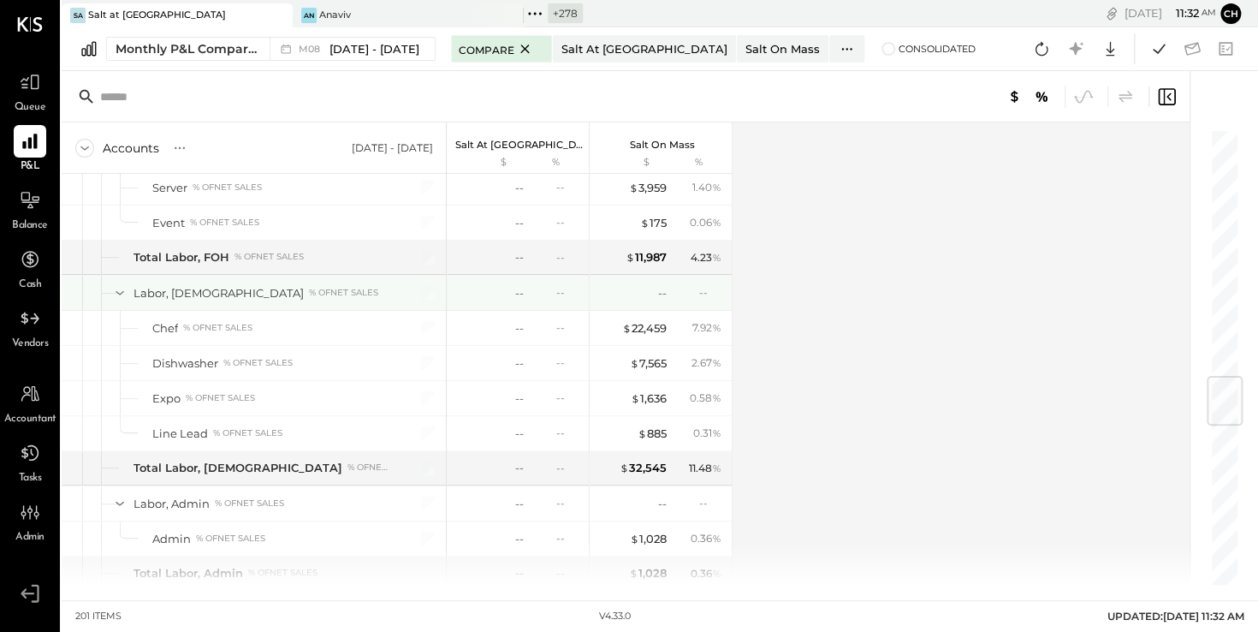
scroll to position [2083, 0]
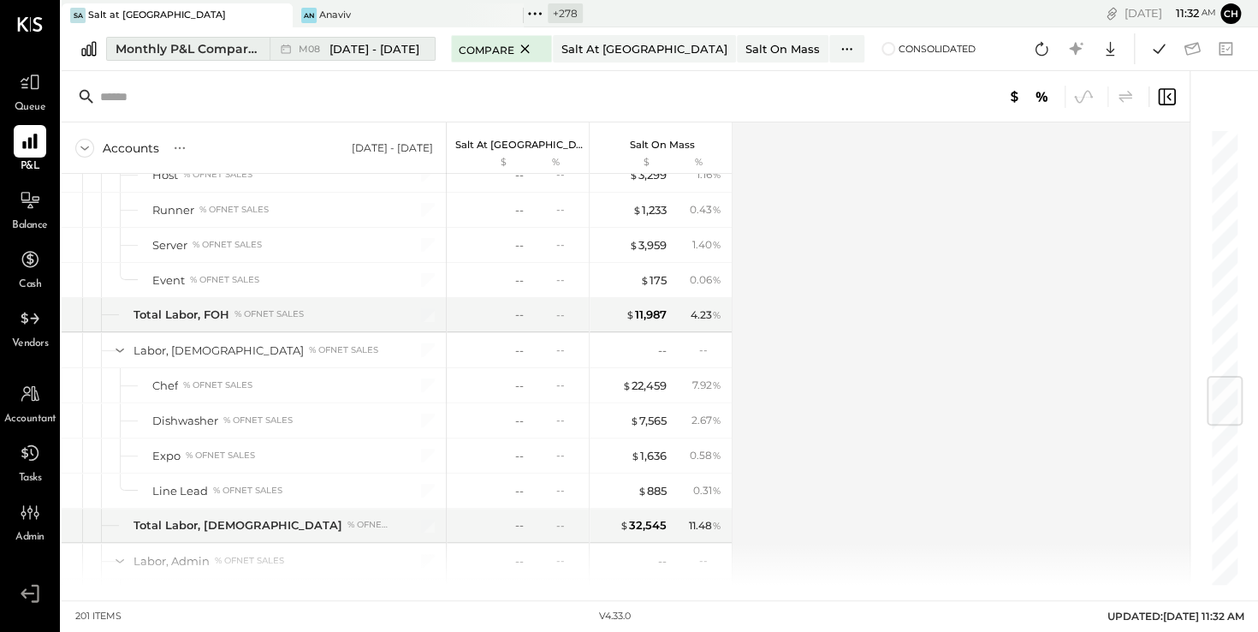
click at [354, 53] on span "[DATE] - [DATE]" at bounding box center [375, 49] width 90 height 16
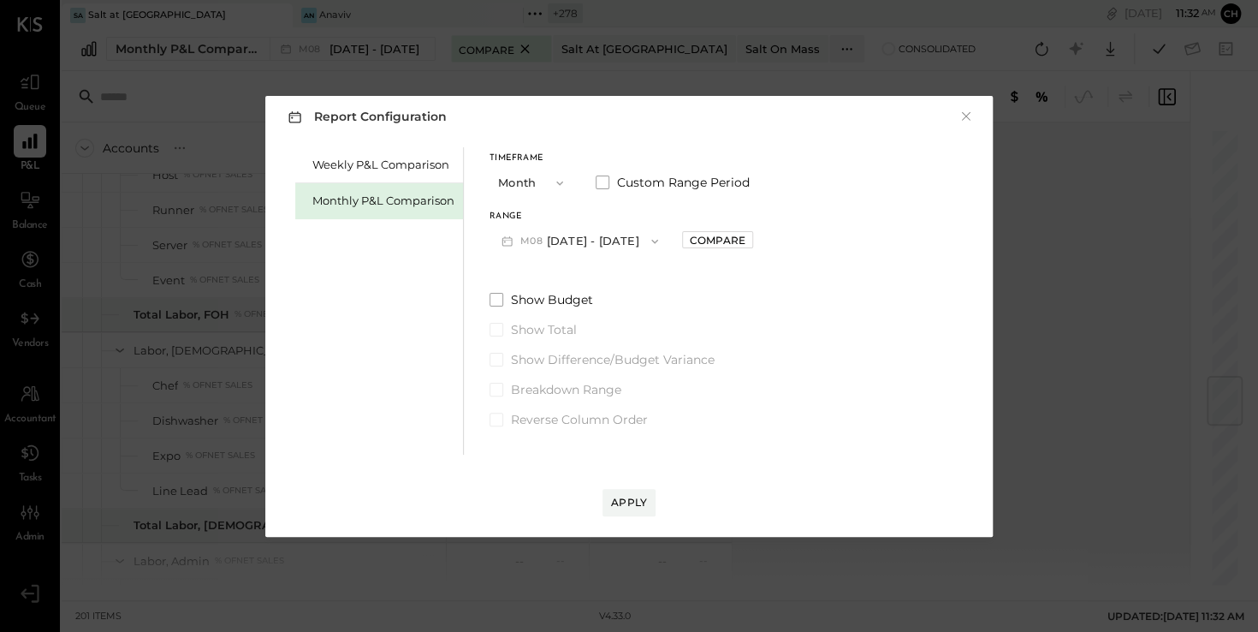
click at [581, 240] on button "M08 [DATE] - [DATE]" at bounding box center [580, 241] width 181 height 32
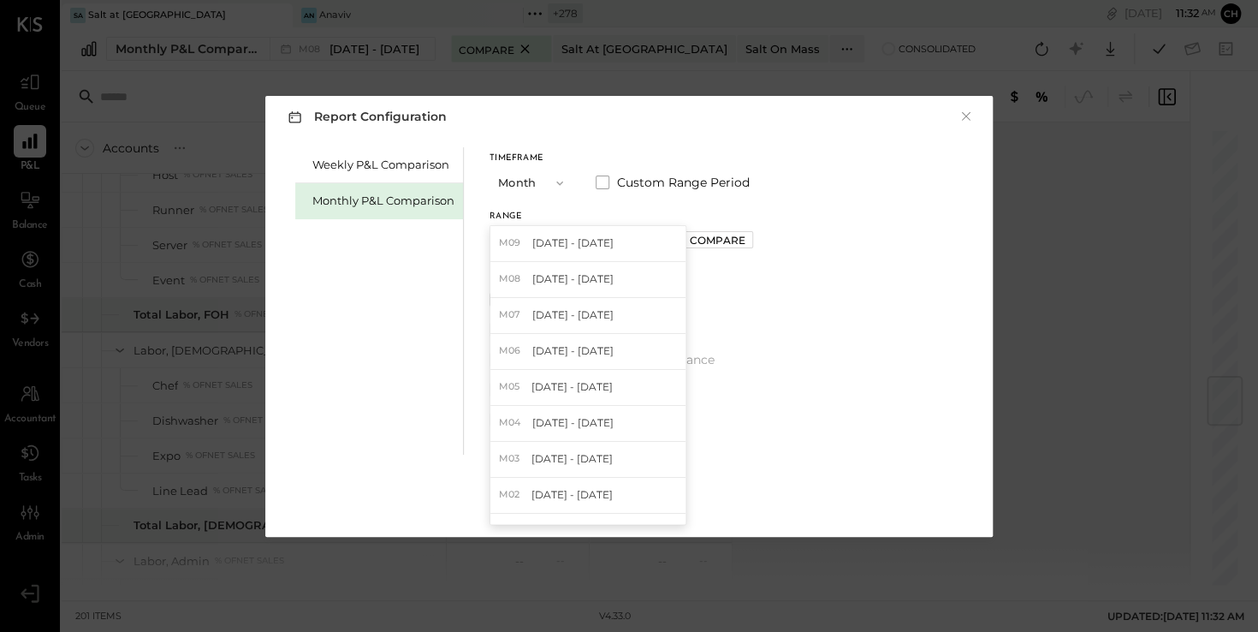
click at [597, 318] on span "[DATE] - [DATE]" at bounding box center [572, 314] width 81 height 15
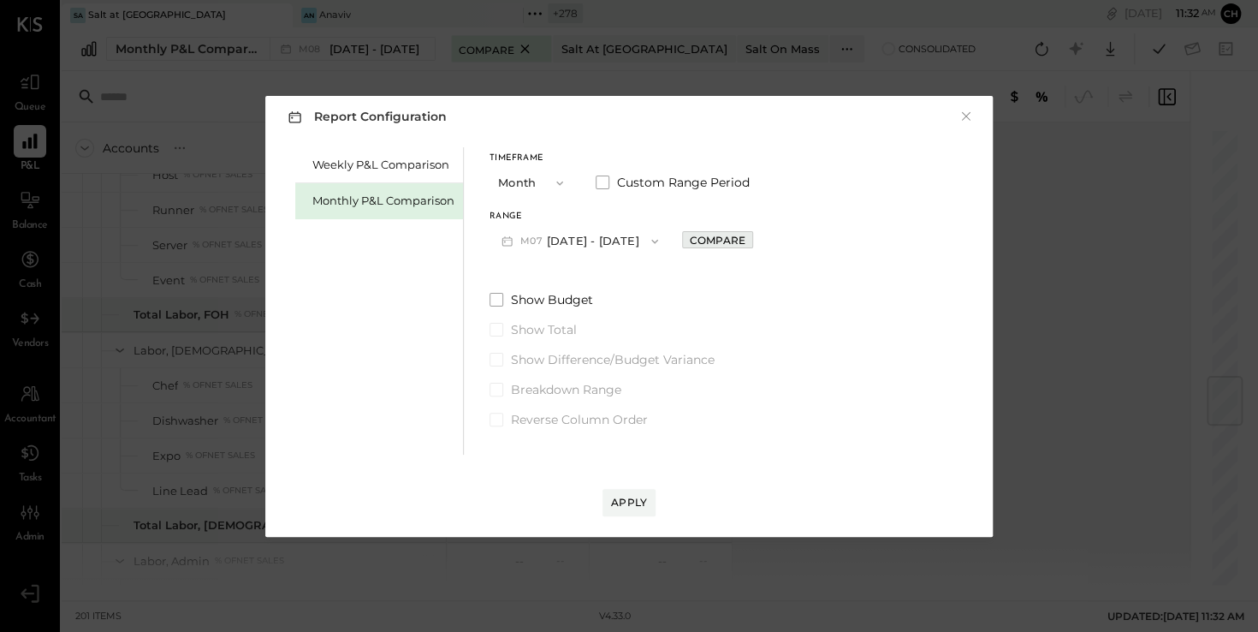
click at [690, 237] on div "Compare" at bounding box center [718, 240] width 56 height 15
click at [715, 241] on icon "button" at bounding box center [720, 240] width 10 height 10
click at [640, 500] on div "Apply" at bounding box center [629, 502] width 36 height 15
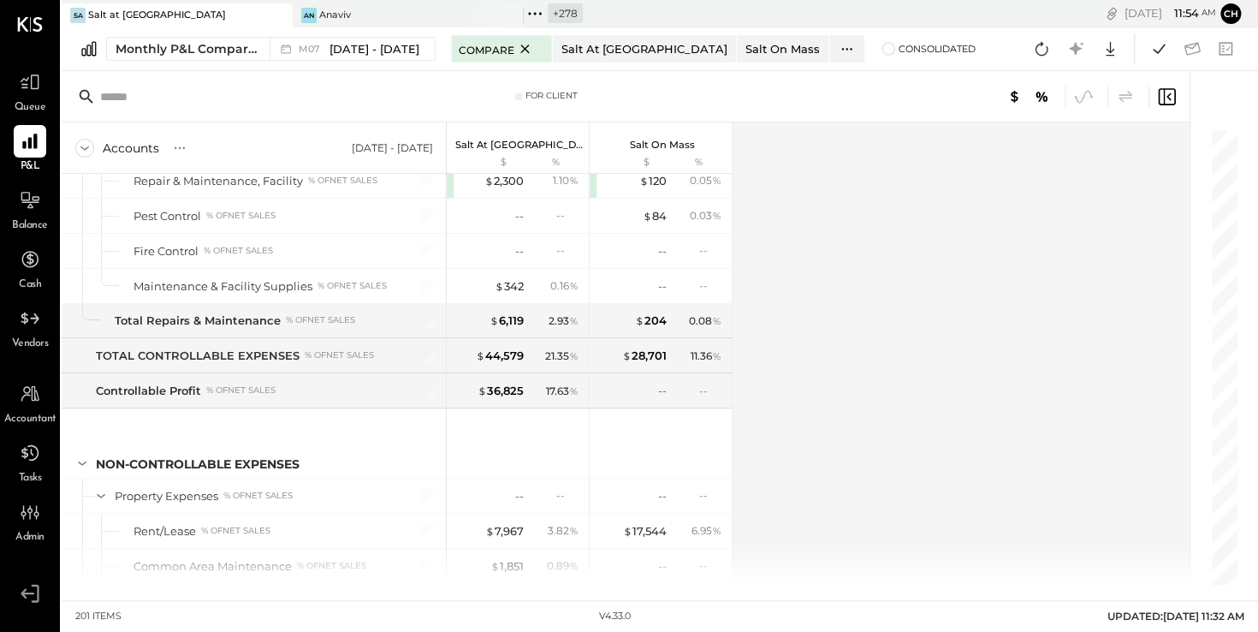
scroll to position [5085, 0]
